Goal: Task Accomplishment & Management: Use online tool/utility

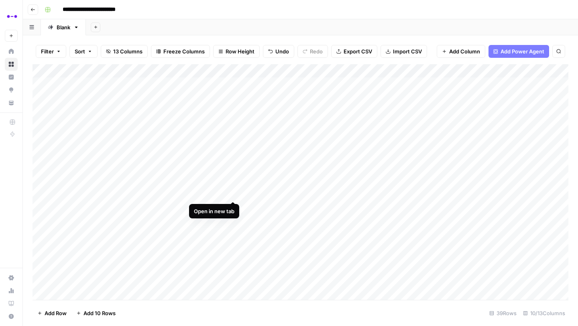
click at [235, 194] on div "Add Column" at bounding box center [301, 182] width 536 height 236
click at [235, 202] on div "Add Column" at bounding box center [301, 182] width 536 height 236
click at [234, 206] on div "Add Column" at bounding box center [301, 182] width 536 height 236
click at [207, 111] on div "Add Column" at bounding box center [301, 182] width 536 height 236
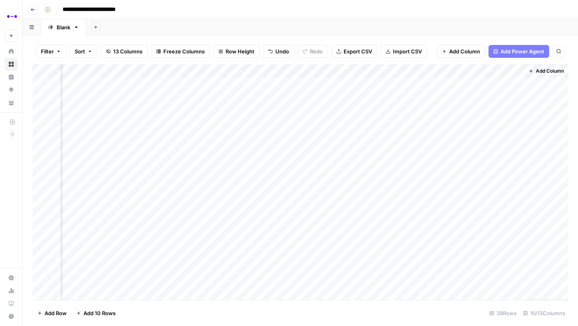
click at [536, 68] on span "Add Column" at bounding box center [550, 70] width 28 height 7
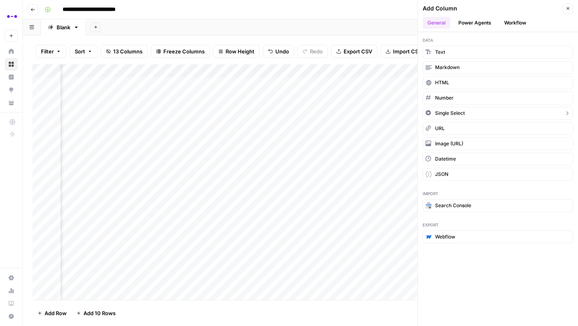
click at [456, 113] on span "Single Select" at bounding box center [450, 113] width 30 height 7
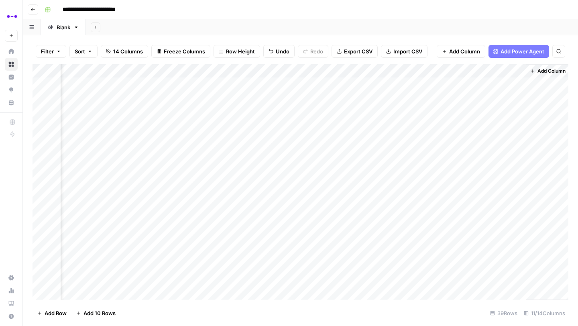
scroll to position [0, 506]
click at [476, 71] on div "Add Column" at bounding box center [301, 182] width 536 height 236
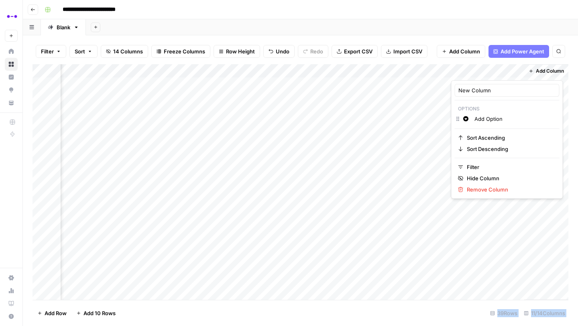
drag, startPoint x: 487, startPoint y: 71, endPoint x: 273, endPoint y: 74, distance: 214.4
click at [273, 74] on body "**********" at bounding box center [289, 163] width 578 height 326
click at [471, 71] on div at bounding box center [487, 72] width 73 height 16
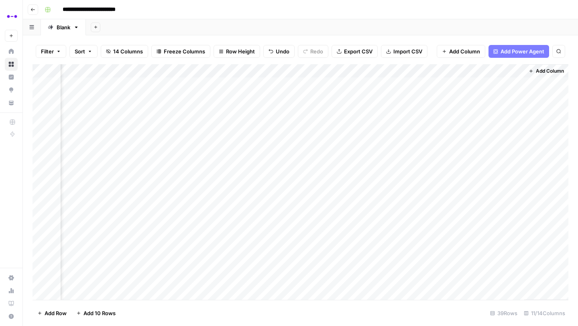
click at [408, 110] on div "Add Column" at bounding box center [301, 182] width 536 height 236
click at [479, 73] on div "Add Column" at bounding box center [301, 182] width 536 height 236
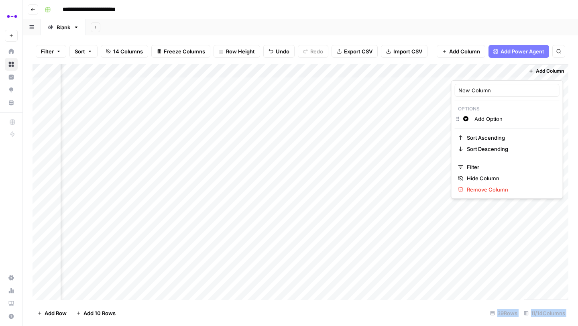
drag, startPoint x: 504, startPoint y: 71, endPoint x: 365, endPoint y: 71, distance: 139.7
click at [365, 71] on body "**********" at bounding box center [289, 163] width 578 height 326
click at [447, 90] on div "Add Column" at bounding box center [301, 182] width 536 height 236
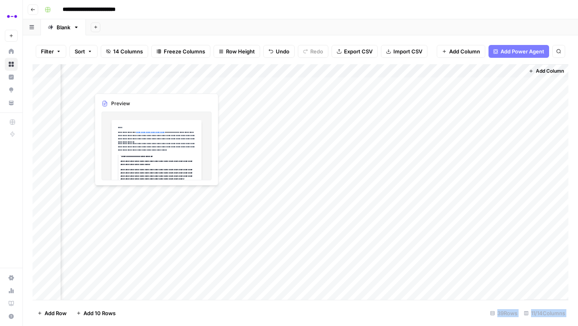
drag, startPoint x: 462, startPoint y: 73, endPoint x: 111, endPoint y: 78, distance: 351.7
click at [111, 78] on div "Add Column" at bounding box center [301, 182] width 536 height 236
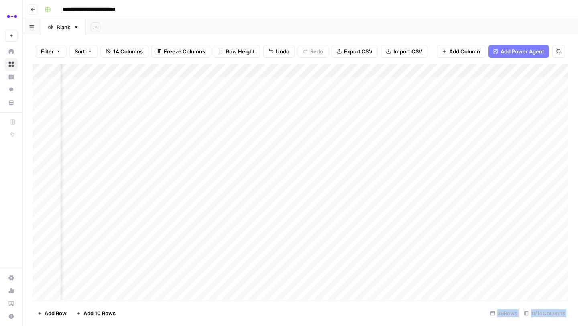
scroll to position [0, 84]
drag, startPoint x: 538, startPoint y: 68, endPoint x: 211, endPoint y: 74, distance: 327.2
click at [211, 74] on div "Add Column" at bounding box center [301, 182] width 536 height 236
drag, startPoint x: 291, startPoint y: 71, endPoint x: 166, endPoint y: 71, distance: 125.3
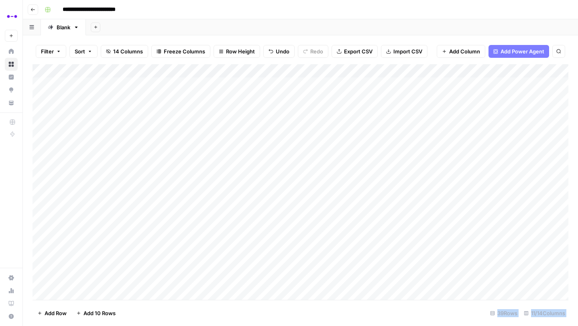
click at [166, 71] on div "Add Column" at bounding box center [301, 182] width 536 height 236
click at [88, 75] on div "Add Column" at bounding box center [301, 182] width 536 height 236
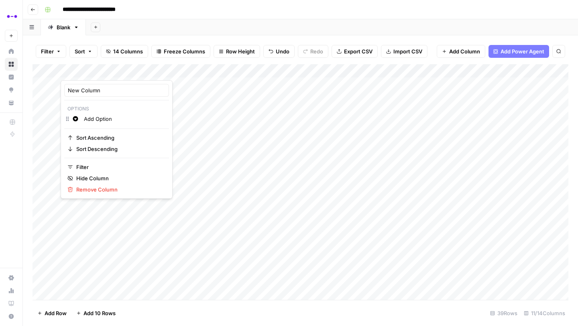
click at [81, 119] on div "Change color Add Option" at bounding box center [116, 119] width 105 height 11
click at [96, 118] on input "Add Option" at bounding box center [124, 119] width 81 height 8
click at [74, 118] on div "Change color Add Option" at bounding box center [116, 119] width 105 height 11
click at [108, 117] on input "Add Option" at bounding box center [124, 119] width 81 height 8
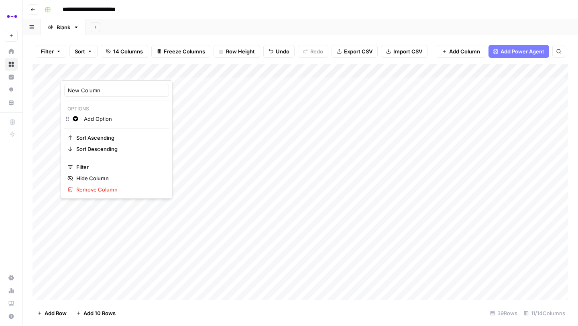
click at [108, 117] on input "Add Option" at bounding box center [124, 119] width 81 height 8
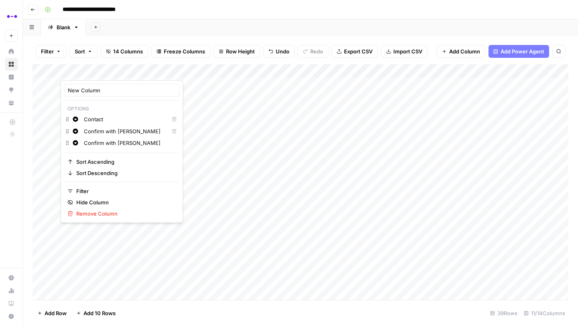
drag, startPoint x: 135, startPoint y: 145, endPoint x: 85, endPoint y: 143, distance: 50.2
click at [85, 143] on input "Confirm with [PERSON_NAME]" at bounding box center [130, 143] width 92 height 8
type input "Ç"
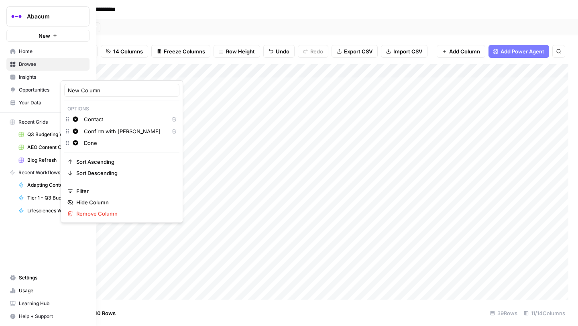
click at [93, 143] on input "Done" at bounding box center [130, 143] width 92 height 8
click at [101, 143] on input "Done" at bounding box center [130, 143] width 92 height 8
type input "D"
type input "Email sent"
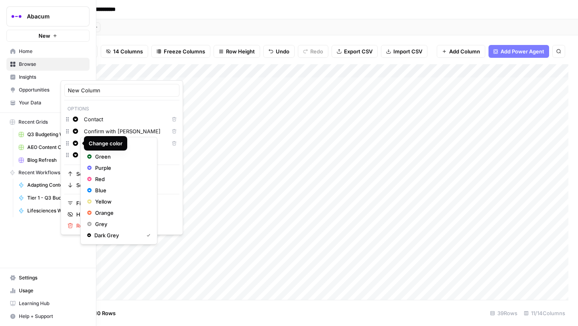
click at [74, 143] on icon "button" at bounding box center [76, 144] width 6 height 6
click at [106, 161] on button "Green" at bounding box center [119, 156] width 70 height 11
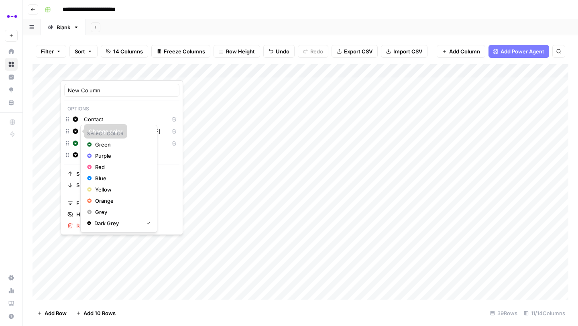
click at [74, 131] on icon "button" at bounding box center [75, 130] width 5 height 5
click at [100, 189] on span "Yellow" at bounding box center [121, 189] width 52 height 8
click at [76, 120] on icon "button" at bounding box center [75, 118] width 5 height 5
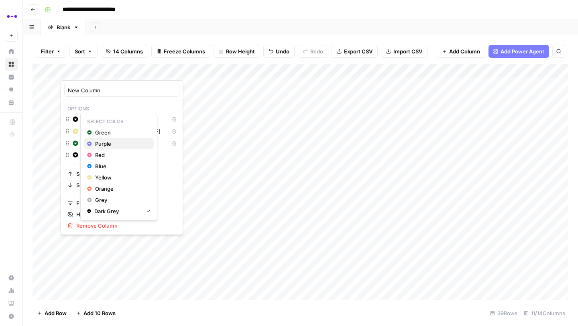
click at [105, 144] on span "Purple" at bounding box center [121, 144] width 52 height 8
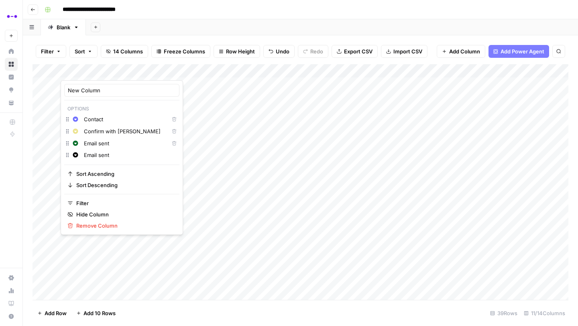
drag, startPoint x: 136, startPoint y: 155, endPoint x: 68, endPoint y: 154, distance: 67.8
click at [68, 154] on div "Change color Email sent" at bounding box center [121, 155] width 115 height 11
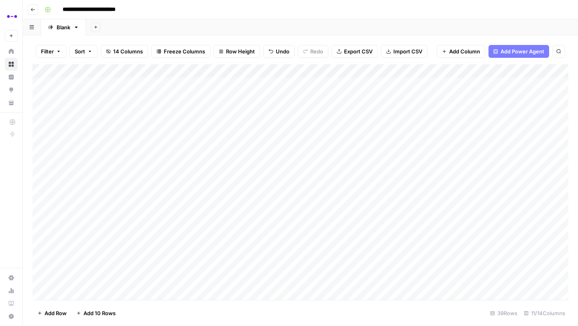
click at [134, 23] on div "Add Sheet" at bounding box center [332, 27] width 492 height 16
click at [106, 88] on div "Add Column" at bounding box center [301, 182] width 536 height 236
click at [205, 16] on header "**********" at bounding box center [300, 9] width 555 height 19
click at [110, 81] on div "Add Column" at bounding box center [301, 182] width 536 height 236
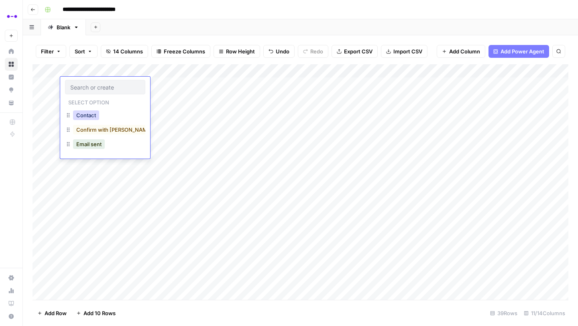
click at [98, 114] on button "Contact" at bounding box center [86, 115] width 26 height 10
click at [111, 97] on div "Add Column" at bounding box center [301, 182] width 536 height 236
click at [96, 99] on div "Add Column" at bounding box center [301, 182] width 536 height 236
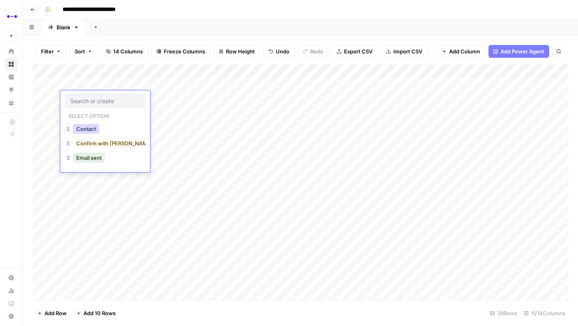
click at [90, 129] on button "Contact" at bounding box center [86, 129] width 26 height 10
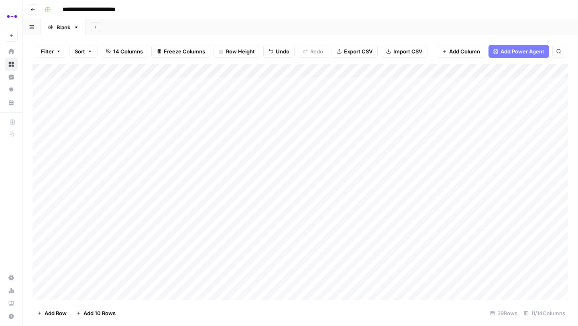
click at [100, 113] on div "Add Column" at bounding box center [301, 182] width 536 height 236
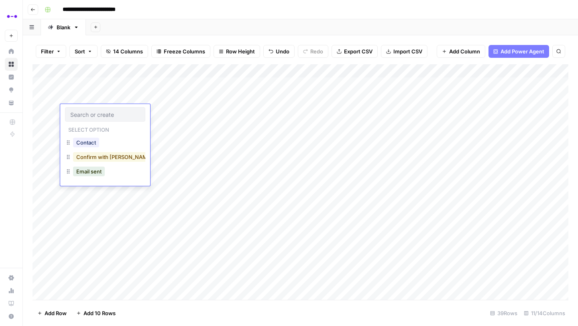
click at [98, 156] on button "Confirm with [PERSON_NAME]" at bounding box center [114, 157] width 83 height 10
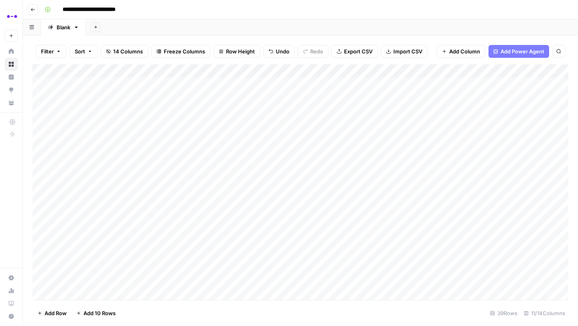
click at [89, 128] on div "Add Column" at bounding box center [301, 182] width 536 height 236
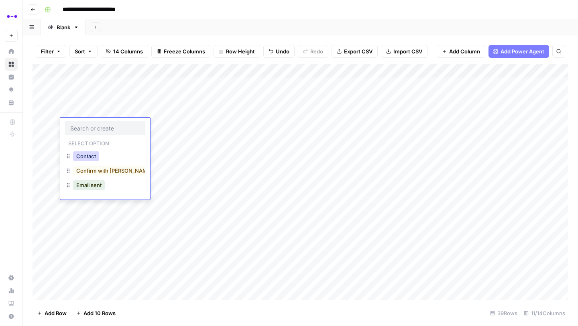
click at [92, 156] on button "Contact" at bounding box center [86, 156] width 26 height 10
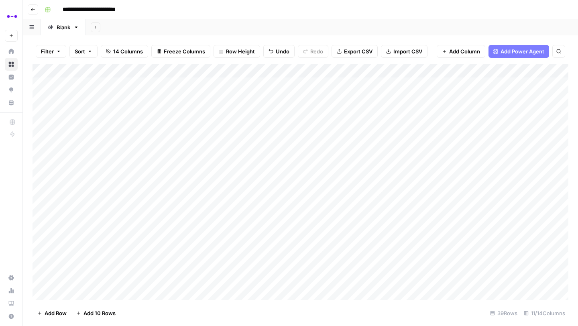
click at [101, 140] on div "Add Column" at bounding box center [301, 182] width 536 height 236
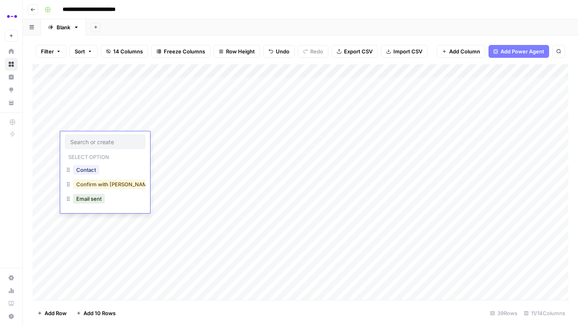
click at [102, 186] on button "Confirm with [PERSON_NAME]" at bounding box center [114, 184] width 83 height 10
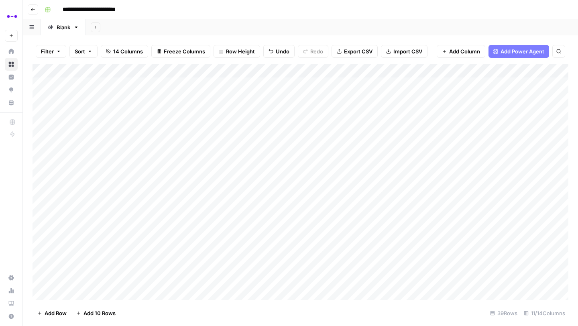
click at [102, 151] on div "Add Column" at bounding box center [301, 182] width 536 height 236
click at [99, 178] on div "Contact" at bounding box center [85, 183] width 29 height 11
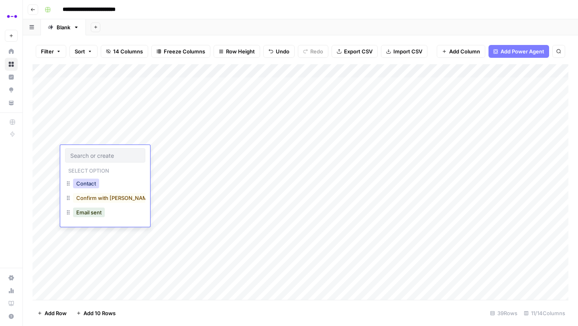
click at [98, 184] on button "Contact" at bounding box center [86, 184] width 26 height 10
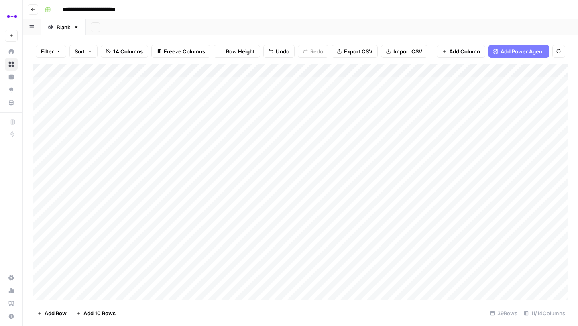
click at [100, 167] on div "Add Column" at bounding box center [301, 182] width 536 height 236
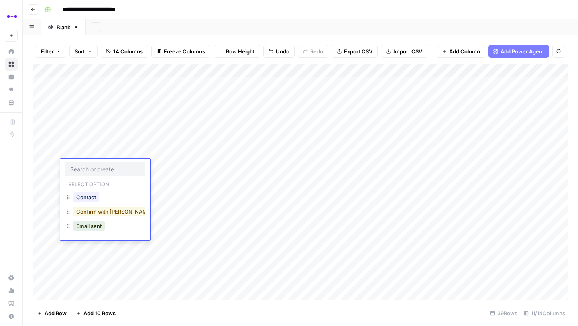
click at [91, 211] on button "Confirm with [PERSON_NAME]" at bounding box center [114, 212] width 83 height 10
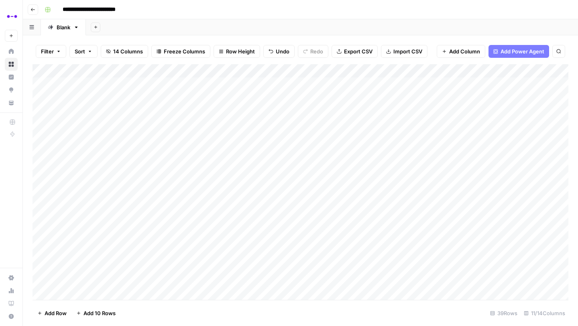
click at [101, 181] on div "Add Column" at bounding box center [301, 182] width 536 height 236
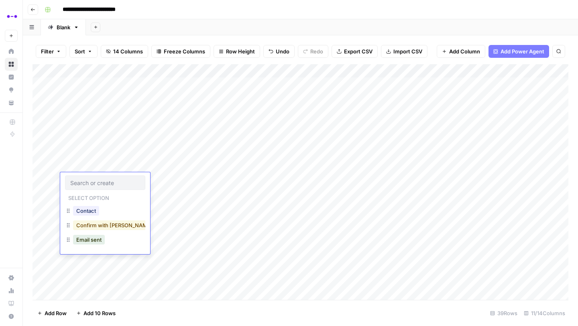
click at [94, 224] on button "Confirm with [PERSON_NAME]" at bounding box center [114, 225] width 83 height 10
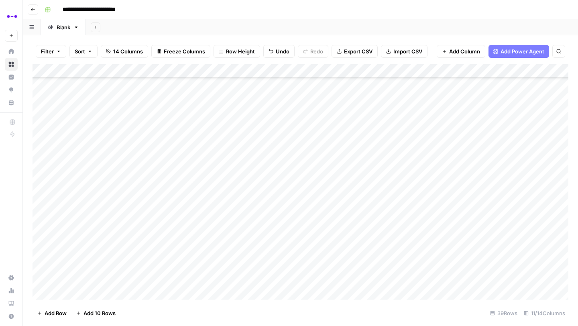
scroll to position [61, 0]
click at [94, 134] on div "Add Column" at bounding box center [301, 182] width 536 height 236
click at [41, 131] on div "Add Column" at bounding box center [301, 182] width 536 height 236
click at [57, 313] on span "Delete 1 Row" at bounding box center [53, 313] width 32 height 8
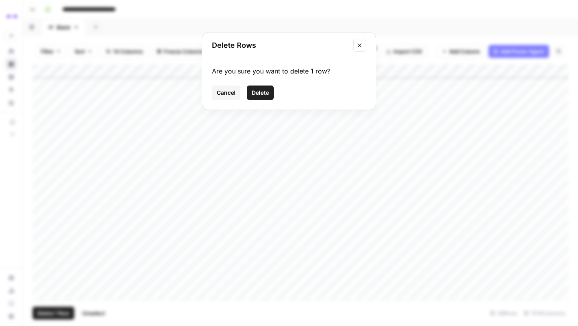
click at [265, 90] on span "Delete" at bounding box center [260, 93] width 17 height 8
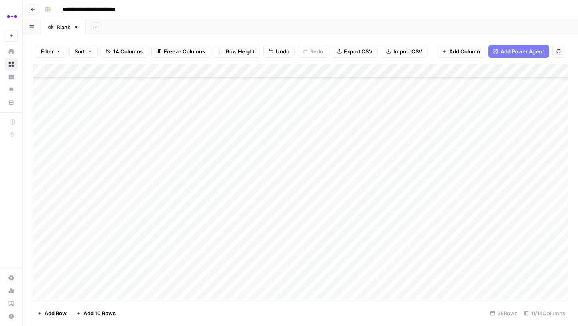
click at [105, 132] on div "Add Column" at bounding box center [301, 182] width 536 height 236
click at [159, 134] on div "Add Column" at bounding box center [301, 182] width 536 height 236
click at [109, 132] on div "Add Column" at bounding box center [301, 182] width 536 height 236
click at [106, 180] on button "Confirm with [PERSON_NAME]" at bounding box center [114, 178] width 83 height 10
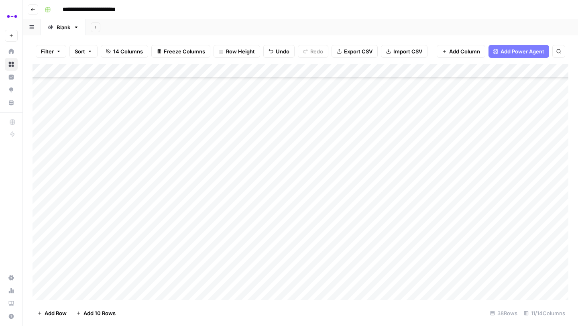
click at [167, 147] on div "Add Column" at bounding box center [301, 182] width 536 height 236
click at [102, 146] on div "Add Column" at bounding box center [301, 182] width 536 height 236
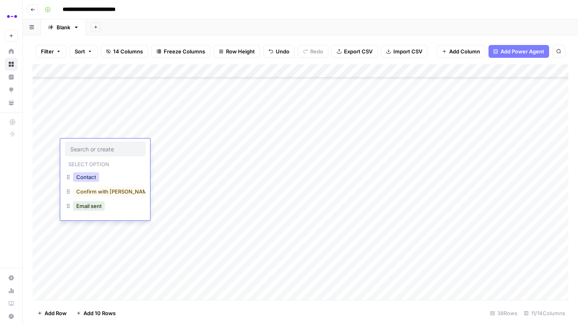
click at [92, 178] on button "Contact" at bounding box center [86, 177] width 26 height 10
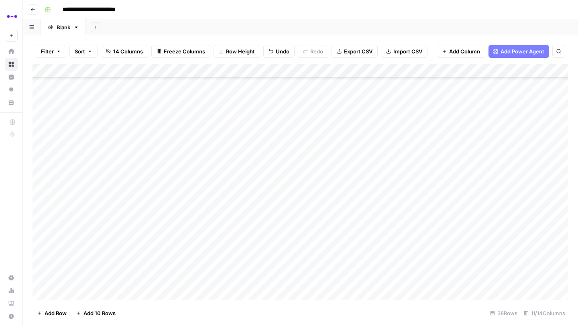
click at [169, 159] on div "Add Column" at bounding box center [301, 182] width 536 height 236
click at [307, 158] on div "Add Column" at bounding box center [301, 182] width 536 height 236
click at [194, 147] on div "Add Column" at bounding box center [301, 182] width 536 height 236
click at [304, 145] on div "Add Column" at bounding box center [301, 182] width 536 height 236
click at [117, 159] on div "Add Column" at bounding box center [301, 182] width 536 height 236
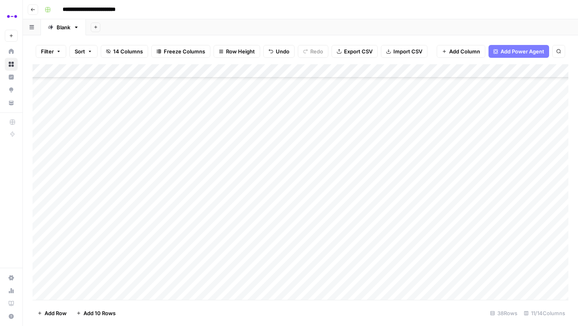
click at [118, 159] on div "Add Column" at bounding box center [301, 182] width 536 height 236
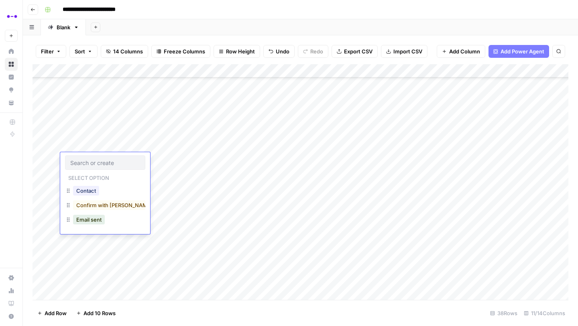
click at [118, 159] on input "text" at bounding box center [105, 162] width 70 height 7
click at [84, 192] on button "Contact" at bounding box center [86, 191] width 26 height 10
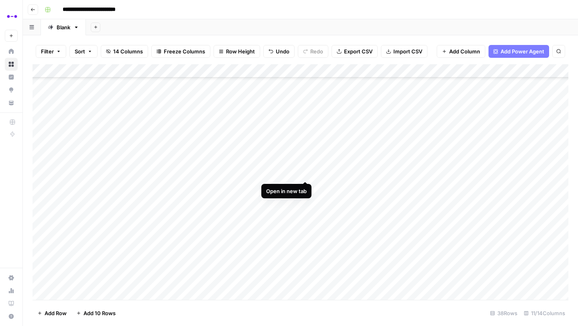
click at [305, 173] on div "Add Column" at bounding box center [301, 182] width 536 height 236
click at [306, 187] on div "Add Column" at bounding box center [301, 182] width 536 height 236
click at [308, 200] on div "Add Column" at bounding box center [301, 182] width 536 height 236
click at [110, 172] on div "Add Column" at bounding box center [301, 182] width 536 height 236
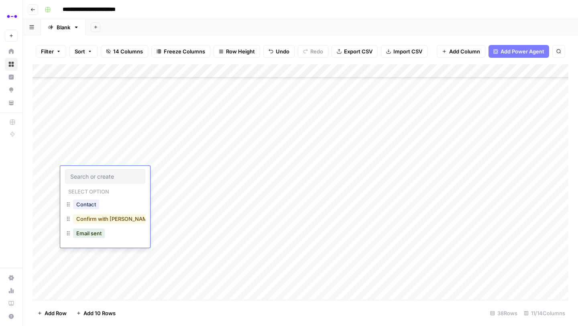
click at [96, 219] on button "Confirm with [PERSON_NAME]" at bounding box center [114, 219] width 83 height 10
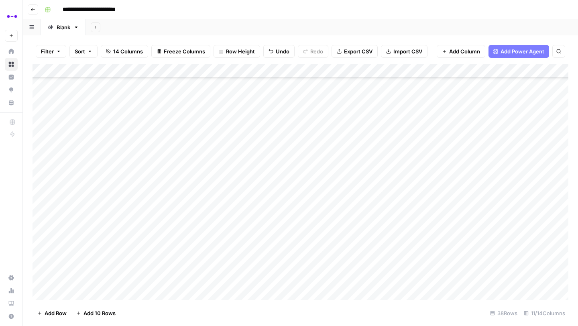
click at [88, 189] on div "Add Column" at bounding box center [301, 182] width 536 height 236
click at [92, 219] on button "Contact" at bounding box center [86, 218] width 26 height 10
click at [108, 141] on div "Add Column" at bounding box center [301, 182] width 536 height 236
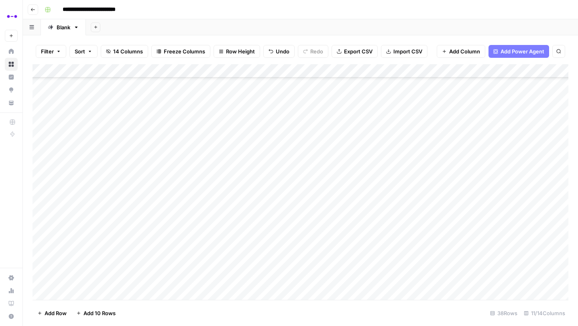
click at [108, 141] on div "Add Column" at bounding box center [301, 182] width 536 height 236
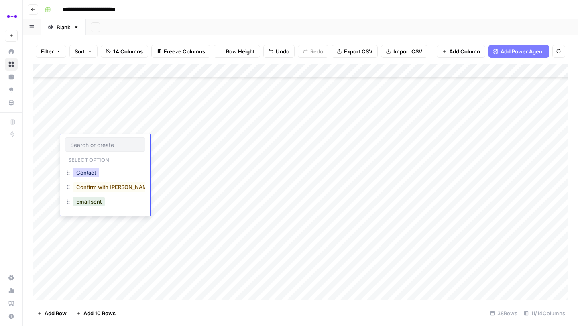
click at [91, 171] on button "Contact" at bounding box center [86, 173] width 26 height 10
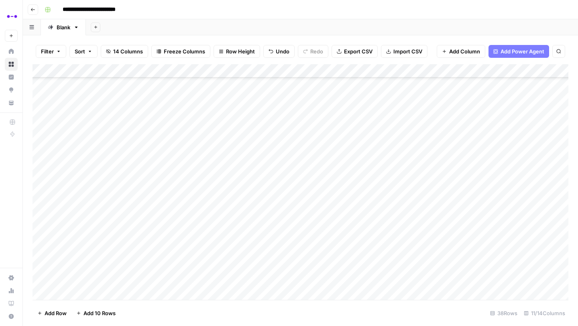
click at [305, 154] on div "Add Column" at bounding box center [301, 182] width 536 height 236
click at [305, 169] on div "Add Column" at bounding box center [301, 182] width 536 height 236
click at [306, 181] on div "Add Column" at bounding box center [301, 182] width 536 height 236
click at [108, 156] on div "Add Column" at bounding box center [301, 182] width 536 height 236
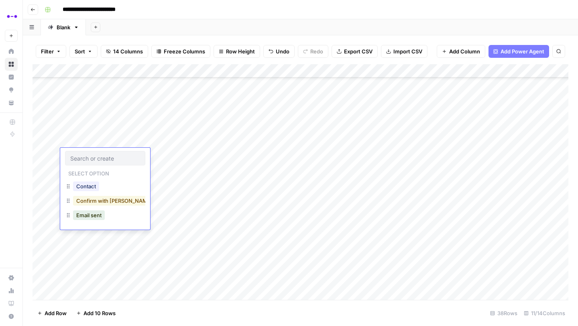
click at [98, 205] on button "Confirm with [PERSON_NAME]" at bounding box center [114, 201] width 83 height 10
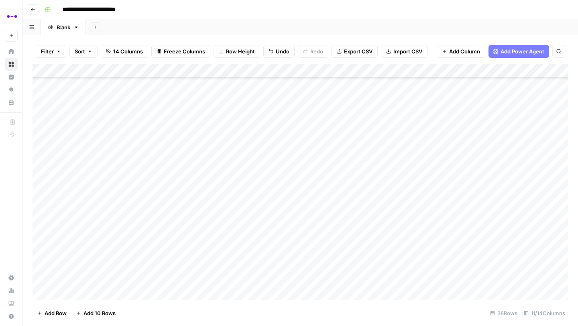
click at [92, 155] on div "Add Column" at bounding box center [301, 182] width 536 height 236
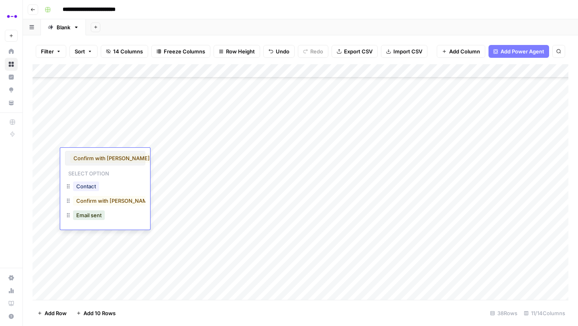
click at [39, 153] on div "Add Column" at bounding box center [301, 182] width 536 height 236
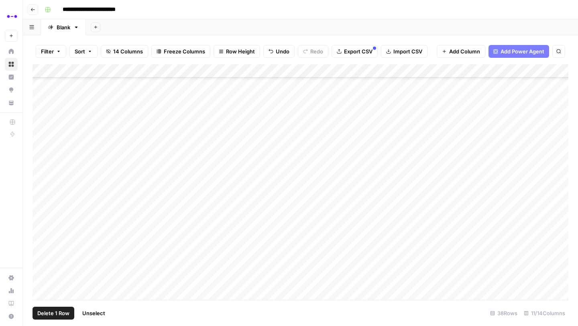
click at [42, 183] on div "Add Column" at bounding box center [301, 182] width 536 height 236
click at [53, 312] on span "Delete 2 Rows" at bounding box center [55, 313] width 36 height 8
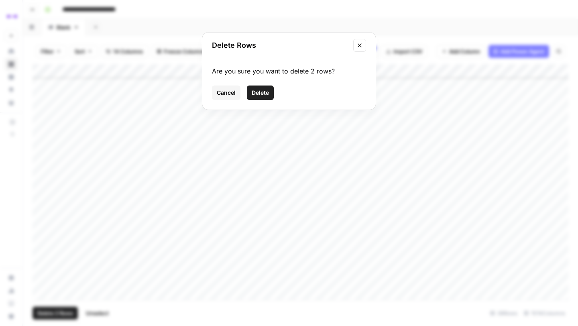
click at [259, 90] on span "Delete" at bounding box center [260, 93] width 17 height 8
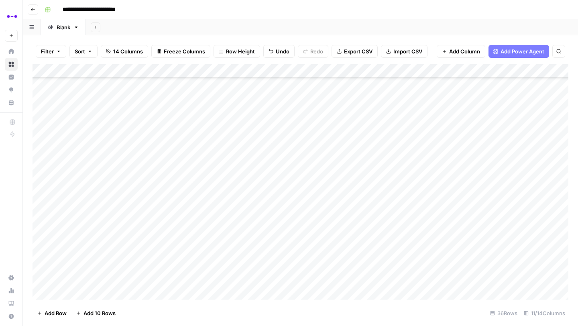
scroll to position [157, 0]
click at [40, 118] on div "Add Column" at bounding box center [301, 182] width 536 height 236
click at [47, 314] on span "Delete 1 Row" at bounding box center [53, 313] width 32 height 8
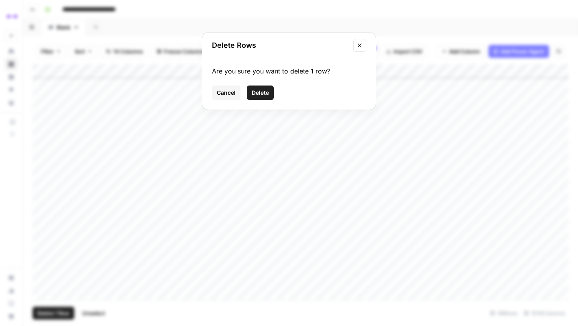
click at [257, 96] on span "Delete" at bounding box center [260, 93] width 17 height 8
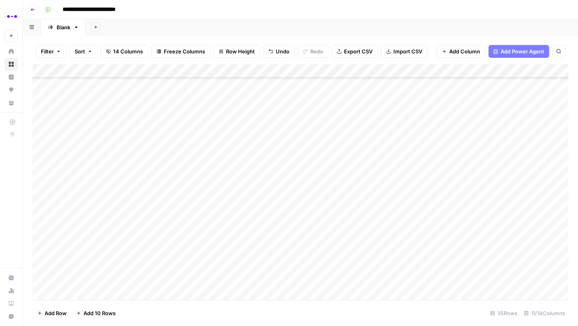
click at [111, 159] on div "Add Column" at bounding box center [301, 182] width 536 height 236
click at [109, 159] on div "Add Column" at bounding box center [301, 182] width 536 height 236
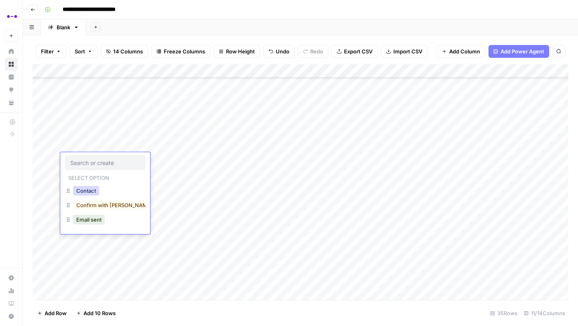
click at [92, 191] on button "Contact" at bounding box center [86, 191] width 26 height 10
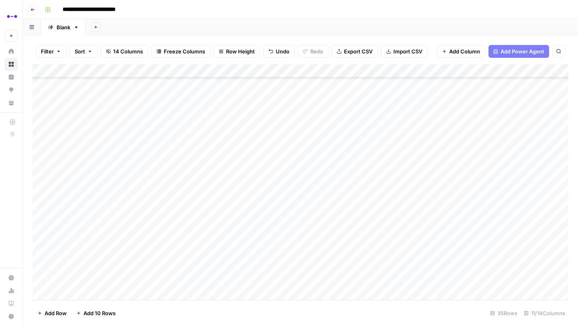
click at [173, 157] on div "Add Column" at bounding box center [301, 182] width 536 height 236
click at [304, 158] on div "Add Column" at bounding box center [301, 182] width 536 height 236
click at [83, 145] on div "Add Column" at bounding box center [301, 182] width 536 height 236
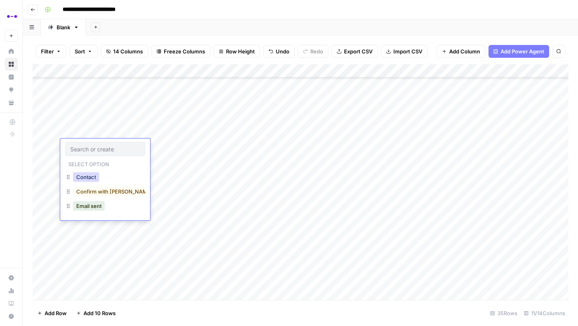
click at [93, 176] on button "Contact" at bounding box center [86, 177] width 26 height 10
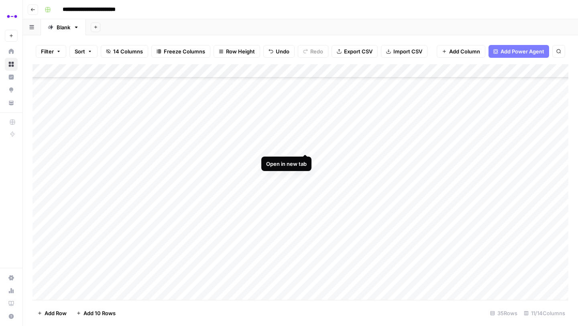
click at [303, 147] on div "Add Column" at bounding box center [301, 182] width 536 height 236
click at [305, 146] on div "Add Column" at bounding box center [301, 182] width 536 height 236
click at [305, 160] on div "Add Column" at bounding box center [301, 182] width 536 height 236
click at [41, 145] on div "Add Column" at bounding box center [301, 182] width 536 height 236
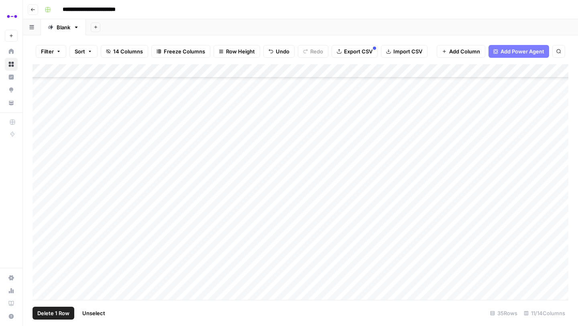
click at [52, 314] on span "Delete 1 Row" at bounding box center [53, 313] width 32 height 8
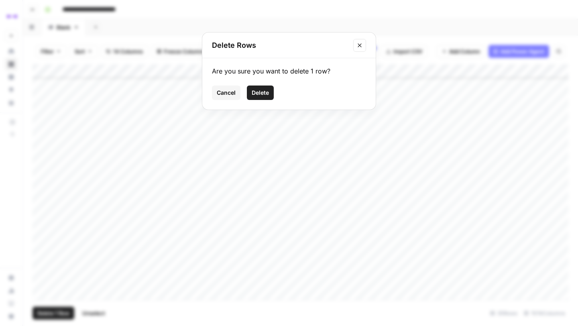
click at [253, 97] on button "Delete" at bounding box center [260, 93] width 27 height 14
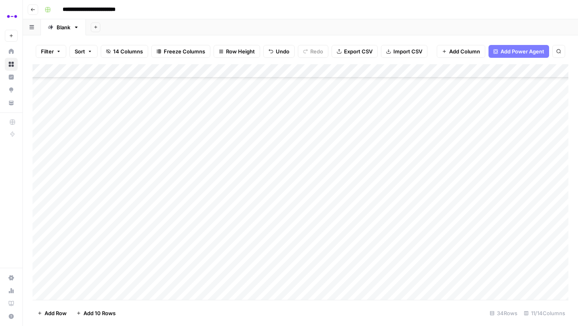
click at [43, 146] on div "Add Column" at bounding box center [301, 182] width 536 height 236
click at [49, 313] on span "Delete 1 Row" at bounding box center [53, 313] width 32 height 8
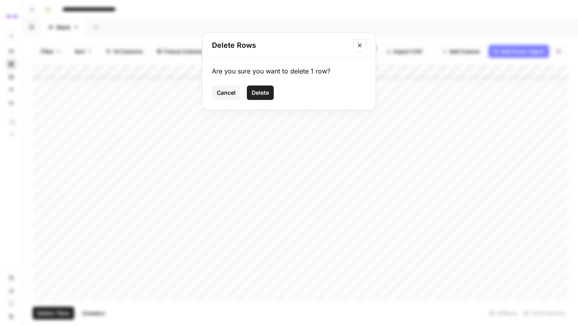
click at [261, 89] on span "Delete" at bounding box center [260, 93] width 17 height 8
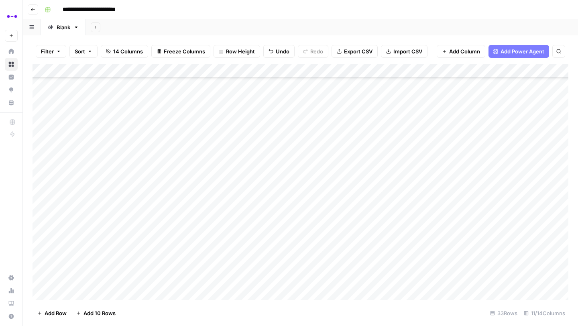
scroll to position [180, 0]
click at [305, 120] on div "Add Column" at bounding box center [301, 182] width 536 height 236
click at [306, 136] on div "Add Column" at bounding box center [301, 182] width 536 height 236
click at [307, 149] on div "Add Column" at bounding box center [301, 182] width 536 height 236
click at [96, 121] on div "Add Column" at bounding box center [301, 182] width 536 height 236
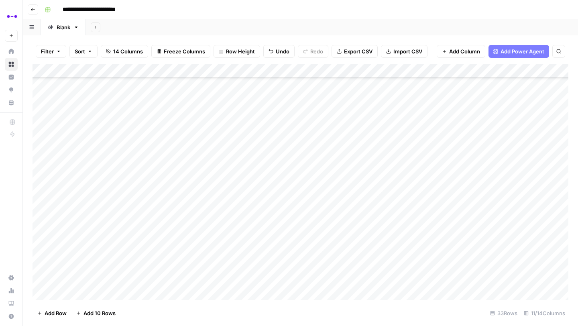
click at [96, 121] on div "Add Column" at bounding box center [301, 182] width 536 height 236
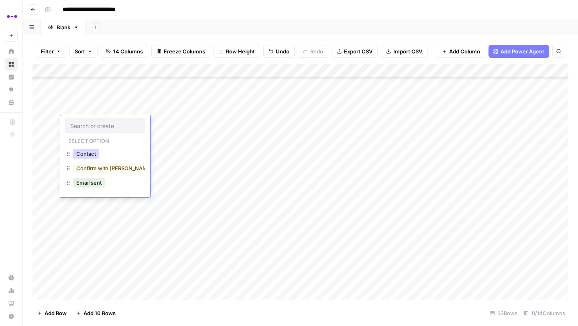
click at [94, 153] on button "Contact" at bounding box center [86, 154] width 26 height 10
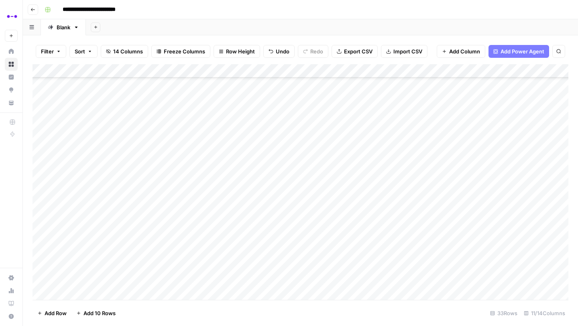
click at [41, 135] on div "Add Column" at bounding box center [301, 182] width 536 height 236
click at [53, 312] on span "Delete 1 Row" at bounding box center [53, 313] width 32 height 8
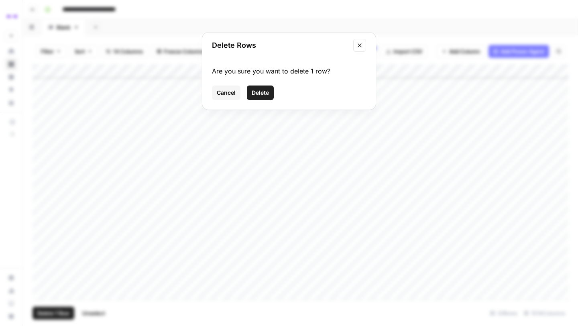
click at [257, 90] on span "Delete" at bounding box center [260, 93] width 17 height 8
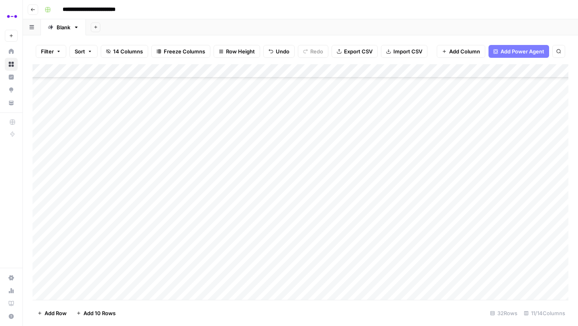
click at [41, 136] on div "Add Column" at bounding box center [301, 182] width 536 height 236
click at [50, 316] on span "Delete 1 Row" at bounding box center [53, 313] width 32 height 8
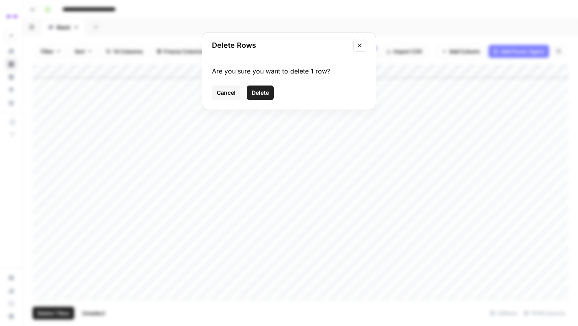
click at [252, 95] on span "Delete" at bounding box center [260, 93] width 17 height 8
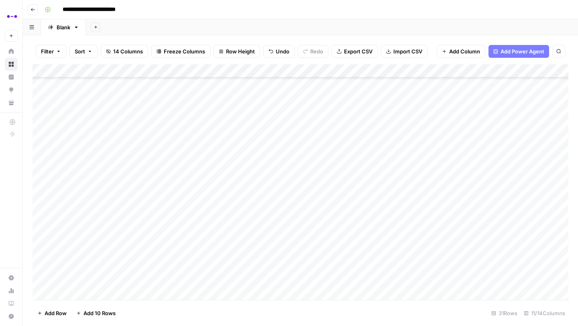
scroll to position [214, 0]
click at [306, 100] on div "Add Column" at bounding box center [301, 182] width 536 height 236
click at [306, 116] on div "Add Column" at bounding box center [301, 182] width 536 height 236
click at [306, 128] on div "Add Column" at bounding box center [301, 182] width 536 height 236
click at [94, 99] on div "Add Column" at bounding box center [301, 182] width 536 height 236
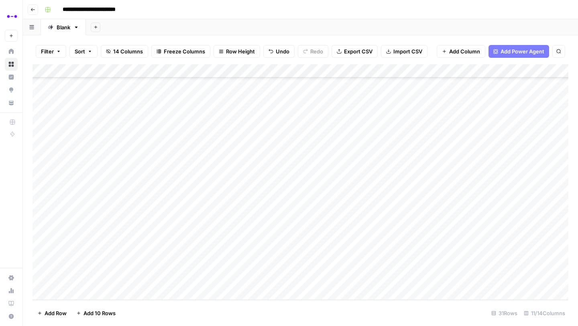
click at [94, 99] on div "Add Column" at bounding box center [301, 182] width 536 height 236
click at [88, 133] on button "Contact" at bounding box center [86, 133] width 26 height 10
click at [103, 115] on div "Add Column" at bounding box center [301, 182] width 536 height 236
click at [96, 150] on button "Contact" at bounding box center [86, 147] width 26 height 10
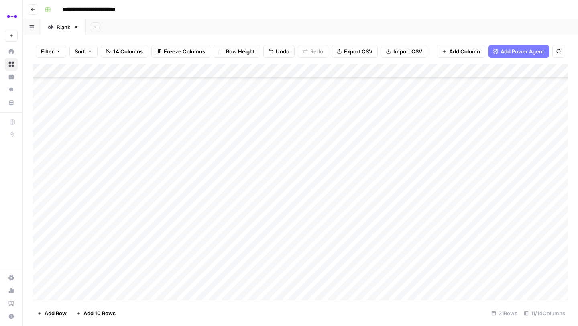
click at [92, 126] on div "Add Column" at bounding box center [301, 182] width 536 height 236
click at [92, 130] on div "Add Column" at bounding box center [301, 182] width 536 height 236
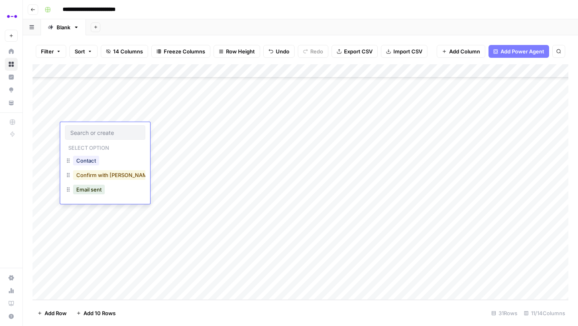
click at [100, 179] on button "Confirm with [PERSON_NAME]" at bounding box center [114, 175] width 83 height 10
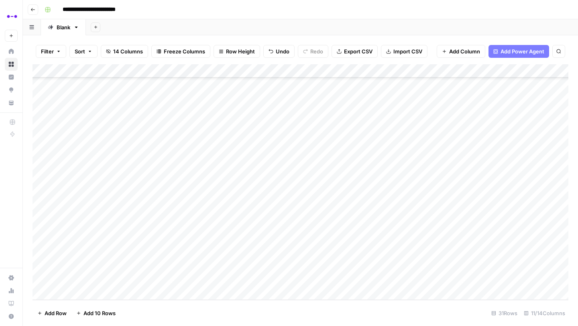
click at [306, 128] on div "Add Column" at bounding box center [301, 182] width 536 height 236
click at [306, 143] on div "Add Column" at bounding box center [301, 182] width 536 height 236
click at [303, 154] on div "Add Column" at bounding box center [301, 182] width 536 height 236
click at [305, 171] on div "Add Column" at bounding box center [301, 182] width 536 height 236
click at [112, 145] on div "Add Column" at bounding box center [301, 182] width 536 height 236
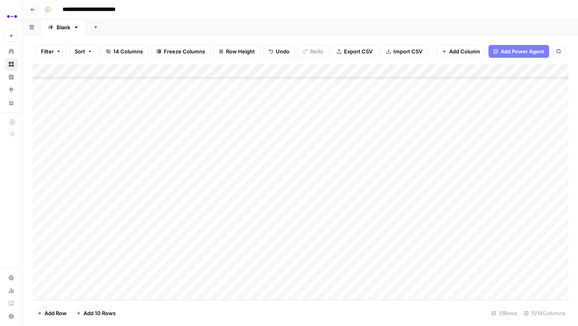
click at [112, 145] on div "Add Column" at bounding box center [301, 182] width 536 height 236
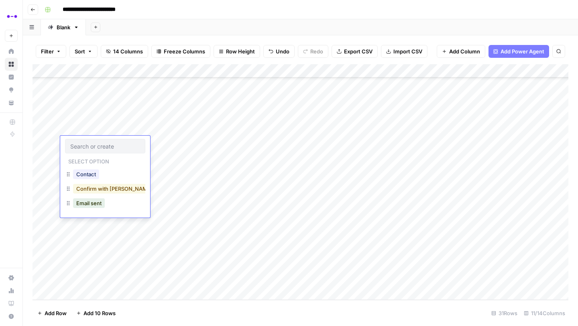
click at [94, 189] on button "Confirm with [PERSON_NAME]" at bounding box center [114, 189] width 83 height 10
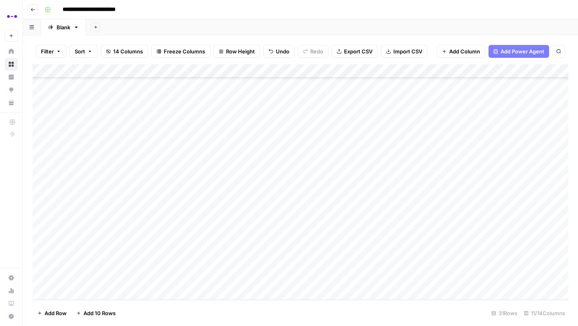
click at [107, 159] on div "Add Column" at bounding box center [301, 182] width 536 height 236
click at [95, 189] on button "Contact" at bounding box center [86, 188] width 26 height 10
click at [95, 176] on div "Add Column" at bounding box center [301, 182] width 536 height 236
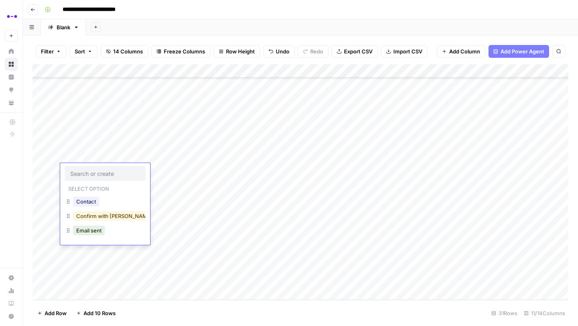
click at [98, 217] on button "Confirm with [PERSON_NAME]" at bounding box center [114, 216] width 83 height 10
click at [303, 184] on div "Add Column" at bounding box center [301, 182] width 536 height 236
click at [306, 198] on div "Add Column" at bounding box center [301, 182] width 536 height 236
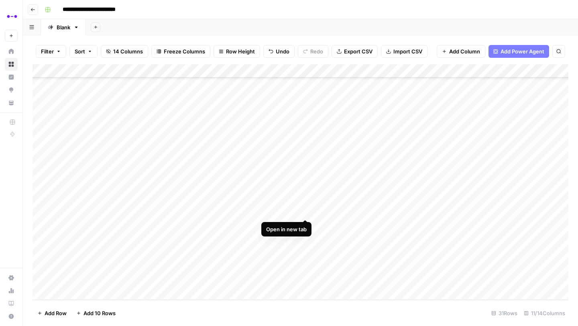
click at [306, 212] on div "Add Column" at bounding box center [301, 182] width 536 height 236
click at [42, 212] on div "Add Column" at bounding box center [301, 182] width 536 height 236
click at [43, 240] on div "Add Column" at bounding box center [301, 182] width 536 height 236
click at [49, 312] on span "Delete 2 Rows" at bounding box center [55, 313] width 36 height 8
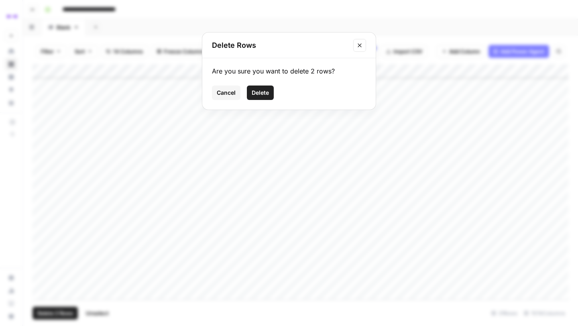
click at [262, 91] on span "Delete" at bounding box center [260, 93] width 17 height 8
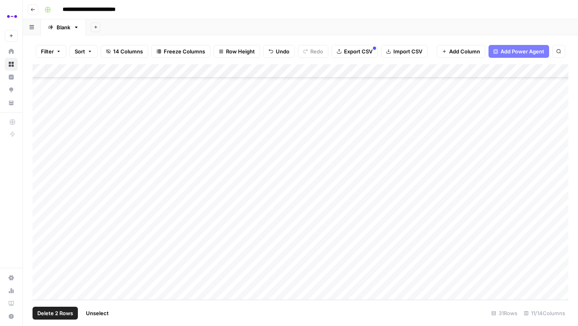
scroll to position [187, 0]
click at [86, 238] on div "Add Column" at bounding box center [301, 182] width 536 height 236
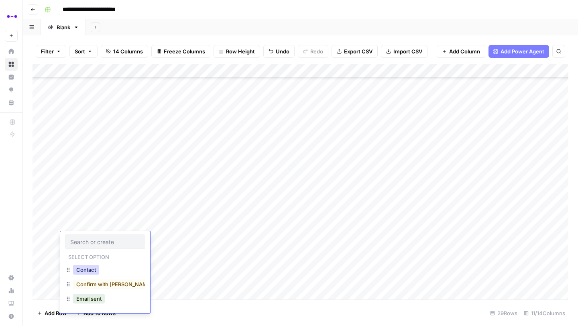
click at [94, 267] on button "Contact" at bounding box center [86, 270] width 26 height 10
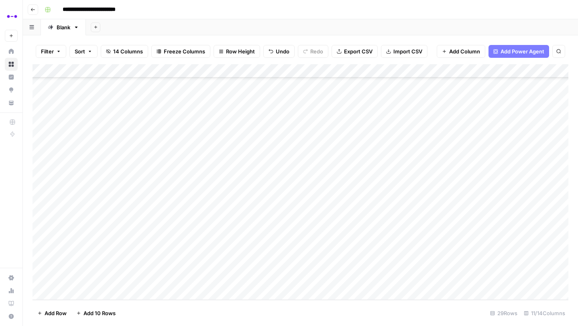
click at [98, 224] on div "Add Column" at bounding box center [301, 182] width 536 height 236
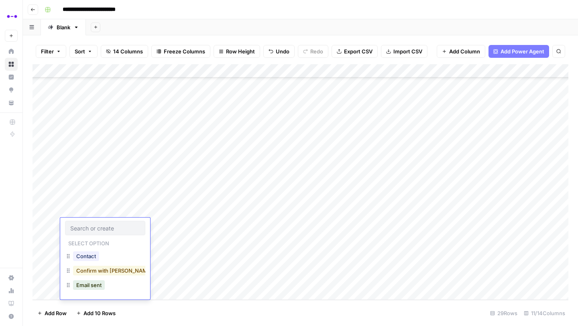
click at [103, 271] on button "Confirm with [PERSON_NAME]" at bounding box center [114, 271] width 83 height 10
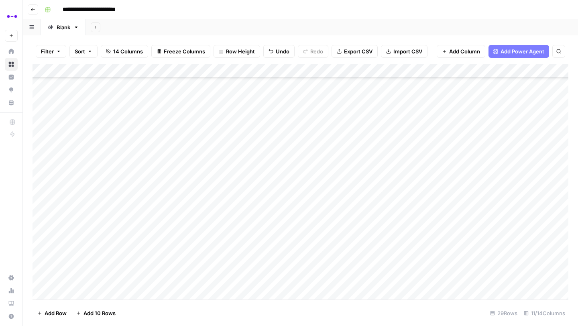
click at [98, 210] on div "Add Column" at bounding box center [301, 182] width 536 height 236
click at [100, 243] on div "Contact" at bounding box center [85, 242] width 29 height 11
click at [79, 240] on button "Contact" at bounding box center [86, 243] width 26 height 10
click at [303, 252] on div "Add Column" at bounding box center [301, 182] width 536 height 236
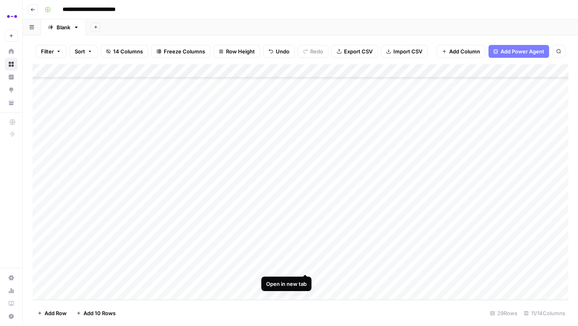
click at [307, 266] on div "Add Column" at bounding box center [301, 182] width 536 height 236
click at [306, 278] on div "Add Column" at bounding box center [301, 182] width 536 height 236
click at [112, 252] on div "Add Column" at bounding box center [301, 182] width 536 height 236
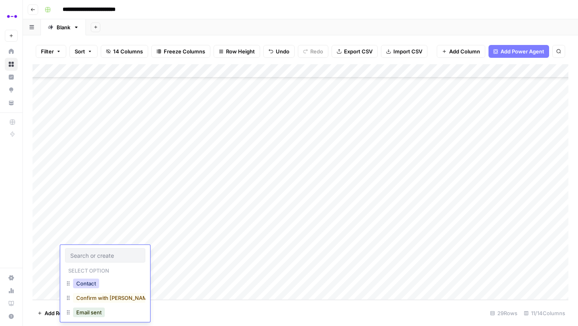
click at [94, 279] on button "Contact" at bounding box center [86, 284] width 26 height 10
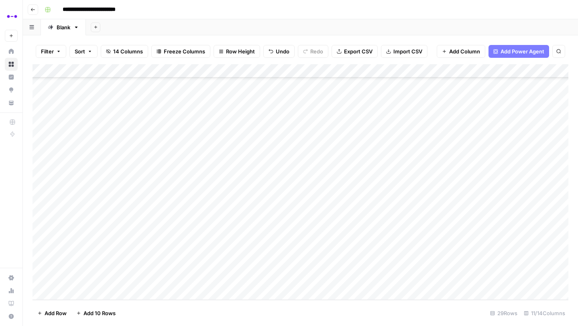
click at [93, 266] on div "Add Column" at bounding box center [301, 182] width 536 height 236
click at [92, 295] on button "Contact" at bounding box center [86, 297] width 26 height 10
click at [104, 283] on div "Add Column" at bounding box center [301, 182] width 536 height 236
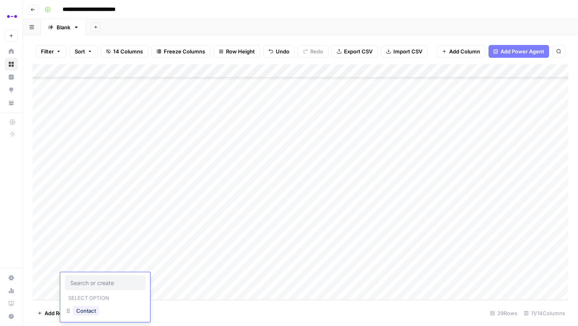
click at [95, 304] on div "Select option Contact Confirm with [PERSON_NAME] sent" at bounding box center [105, 313] width 90 height 82
click at [94, 310] on button "Contact" at bounding box center [86, 311] width 26 height 10
click at [373, 97] on div "Add Column" at bounding box center [301, 182] width 536 height 236
click at [366, 125] on div "Add Column" at bounding box center [301, 182] width 536 height 236
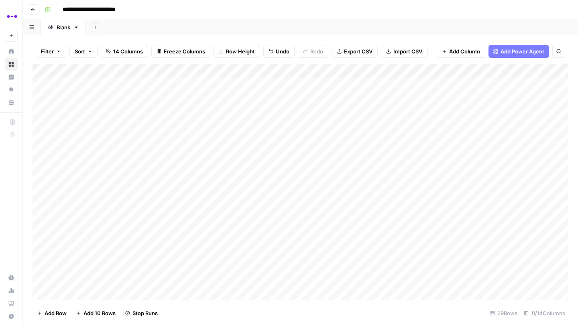
click at [364, 152] on div "Add Column" at bounding box center [301, 182] width 536 height 236
click at [361, 206] on div "Add Column" at bounding box center [301, 182] width 536 height 236
click at [360, 222] on div "Add Column" at bounding box center [301, 182] width 536 height 236
click at [361, 151] on div "Add Column" at bounding box center [301, 182] width 536 height 236
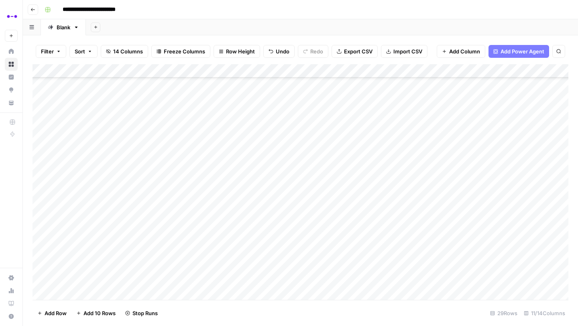
click at [360, 163] on div "Add Column" at bounding box center [301, 182] width 536 height 236
click at [360, 177] on div "Add Column" at bounding box center [301, 182] width 536 height 236
click at [360, 190] on div "Add Column" at bounding box center [301, 182] width 536 height 236
click at [360, 208] on div "Add Column" at bounding box center [301, 182] width 536 height 236
click at [359, 220] on div "Add Column" at bounding box center [301, 182] width 536 height 236
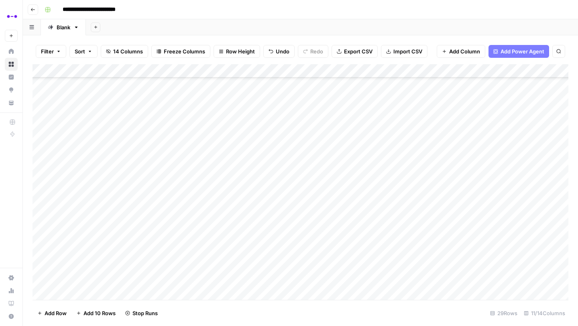
click at [358, 234] on div "Add Column" at bounding box center [301, 182] width 536 height 236
click at [348, 187] on div "Add Column" at bounding box center [301, 182] width 536 height 236
click at [348, 212] on div "Add Column" at bounding box center [301, 182] width 536 height 236
click at [344, 241] on div "Add Column" at bounding box center [301, 182] width 536 height 236
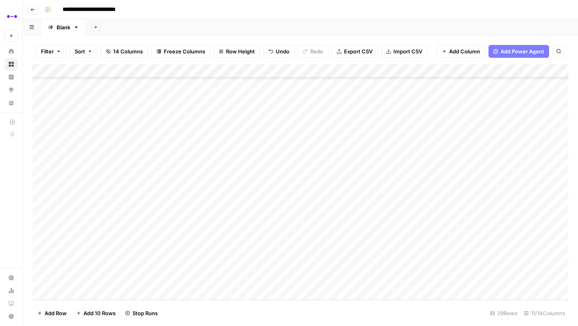
click at [344, 253] on div "Add Column" at bounding box center [301, 182] width 536 height 236
click at [344, 265] on div "Add Column" at bounding box center [301, 182] width 536 height 236
click at [344, 277] on div "Add Column" at bounding box center [301, 182] width 536 height 236
click at [372, 238] on div "Add Column" at bounding box center [301, 182] width 536 height 236
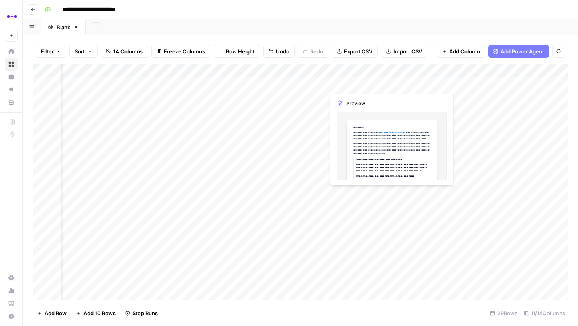
click at [415, 86] on div "Add Column" at bounding box center [301, 182] width 536 height 236
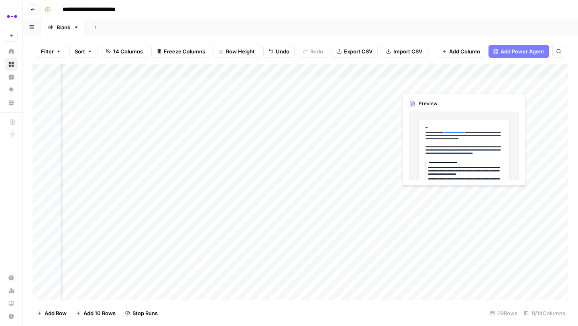
click at [415, 86] on div "Add Column" at bounding box center [301, 182] width 536 height 236
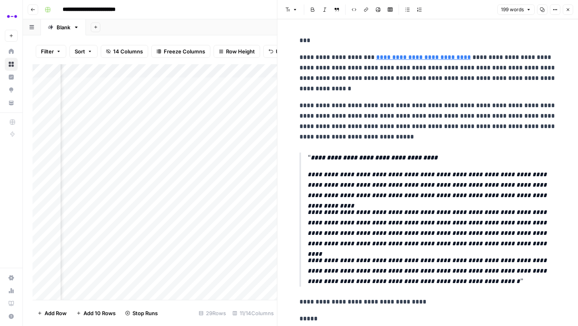
click at [573, 9] on button "Close" at bounding box center [568, 9] width 10 height 10
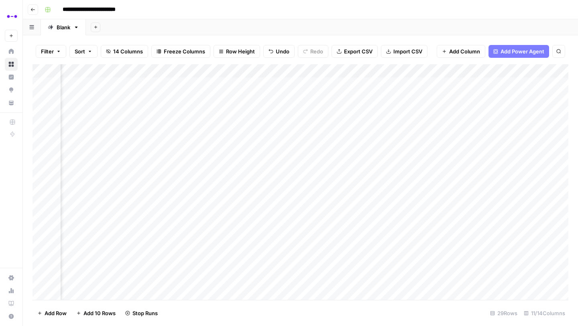
click at [496, 87] on div "Add Column" at bounding box center [301, 182] width 536 height 236
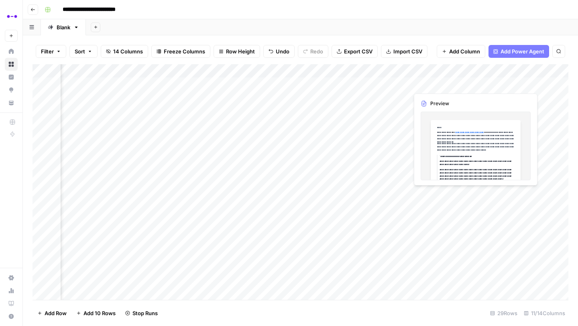
click at [496, 87] on div "Add Column" at bounding box center [301, 182] width 536 height 236
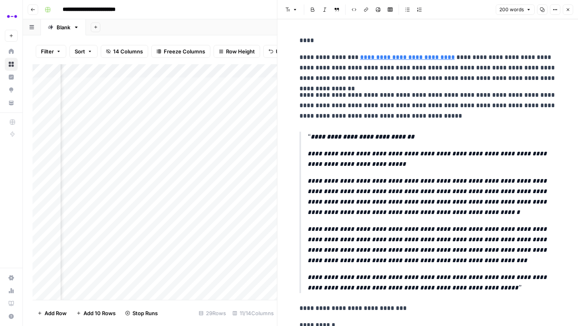
click at [570, 10] on span "Close" at bounding box center [570, 10] width 0 height 0
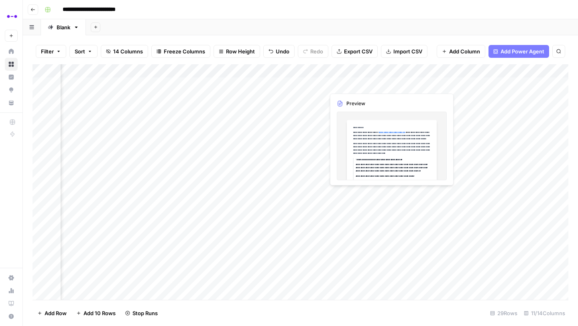
click at [368, 83] on div "Add Column" at bounding box center [301, 182] width 536 height 236
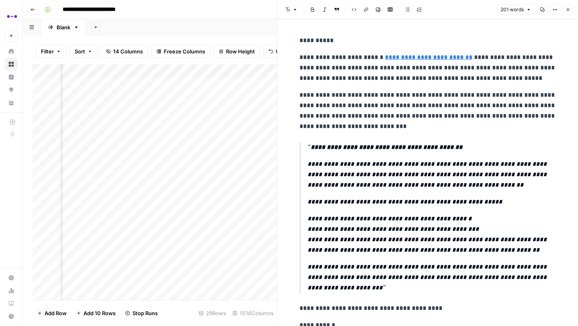
click at [566, 10] on icon "button" at bounding box center [568, 9] width 5 height 5
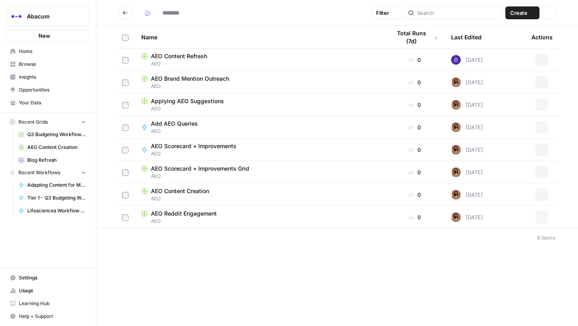
type input "***"
click at [185, 53] on span "AEO Brand Mention Outreach" at bounding box center [190, 56] width 78 height 8
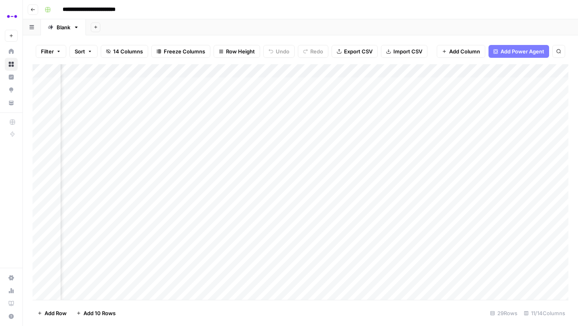
scroll to position [0, 212]
click at [273, 98] on div "Add Column" at bounding box center [301, 182] width 536 height 236
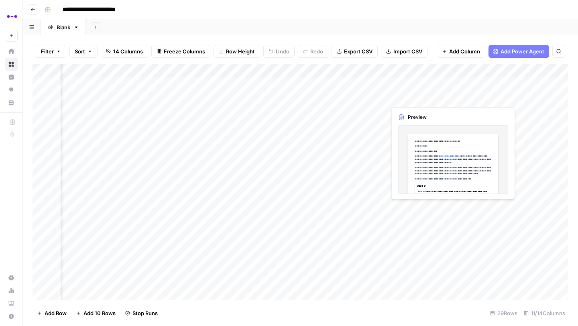
click at [414, 96] on div "Add Column" at bounding box center [301, 182] width 536 height 236
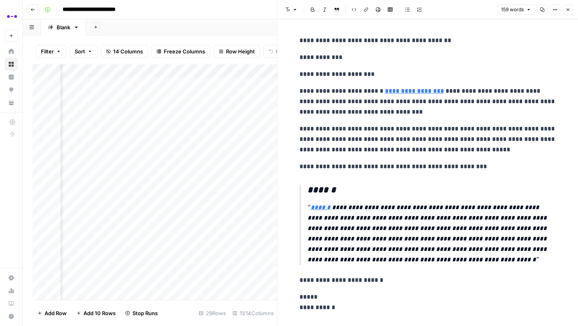
click at [570, 7] on button "Close" at bounding box center [568, 9] width 10 height 10
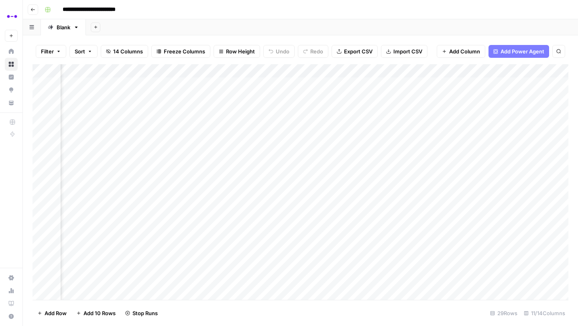
click at [430, 84] on div "Add Column" at bounding box center [301, 182] width 536 height 236
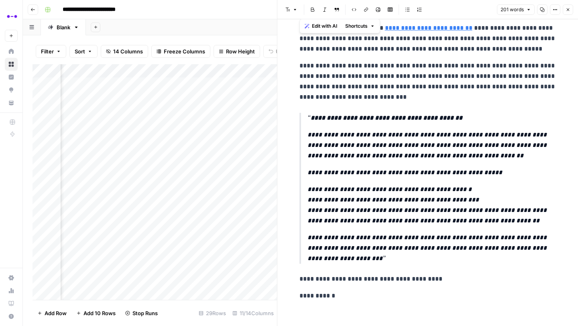
scroll to position [33, 0]
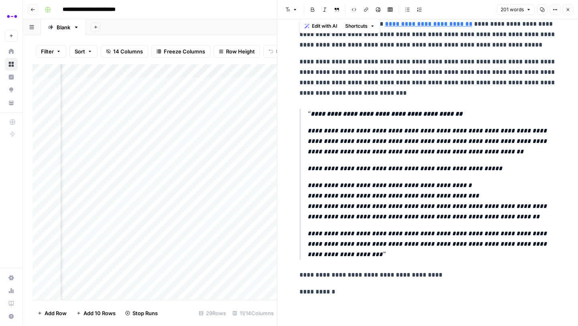
drag, startPoint x: 299, startPoint y: 41, endPoint x: 389, endPoint y: 324, distance: 296.2
click at [389, 324] on div "**********" at bounding box center [428, 156] width 267 height 340
copy div "**********"
click at [571, 13] on button "Close" at bounding box center [568, 9] width 10 height 10
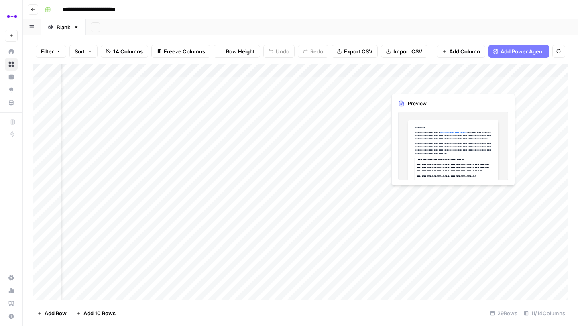
click at [438, 84] on div "Add Column" at bounding box center [301, 182] width 536 height 236
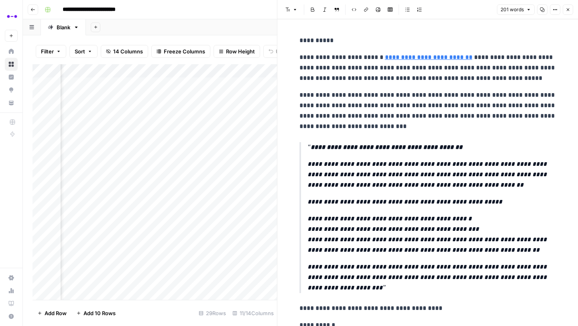
click at [541, 8] on icon "button" at bounding box center [542, 9] width 5 height 5
click at [569, 12] on icon "button" at bounding box center [568, 9] width 5 height 5
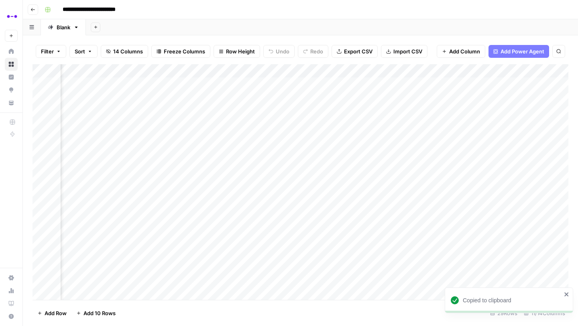
scroll to position [0, 70]
click at [474, 96] on div "Add Column" at bounding box center [301, 182] width 536 height 236
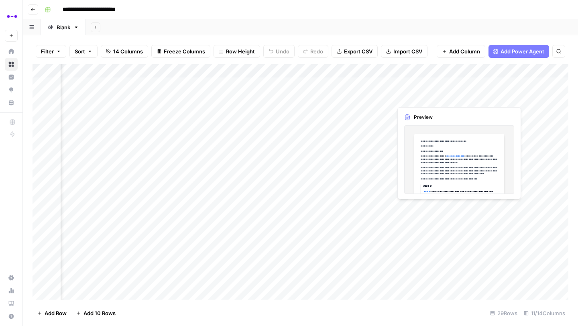
click at [474, 96] on div "Add Column" at bounding box center [301, 182] width 536 height 236
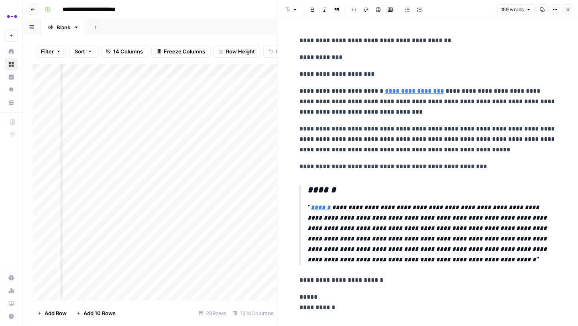
click at [543, 12] on button "Copy" at bounding box center [542, 9] width 10 height 10
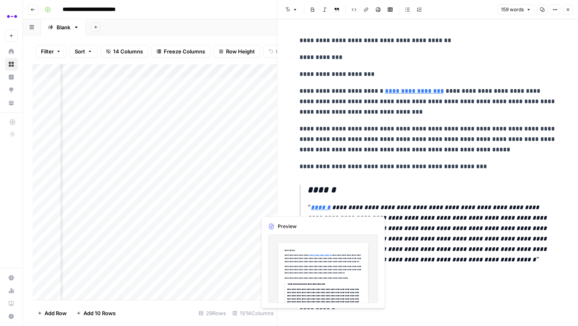
scroll to position [0, 282]
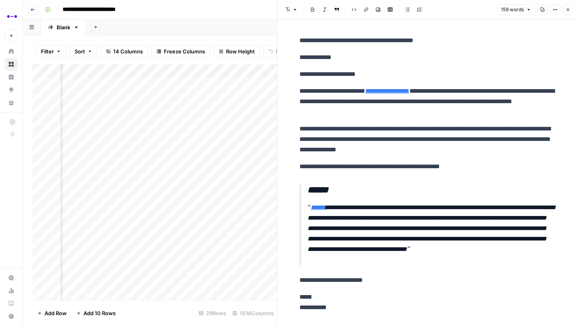
click at [255, 206] on div "Add Column" at bounding box center [155, 182] width 244 height 236
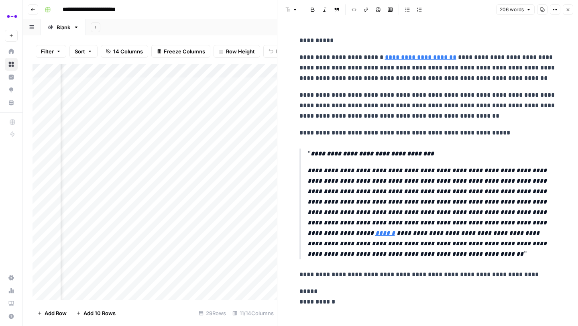
click at [542, 6] on button "Copy" at bounding box center [542, 9] width 10 height 10
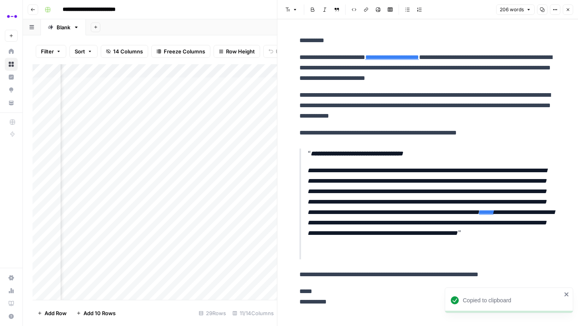
click at [569, 4] on button "Close" at bounding box center [568, 9] width 10 height 10
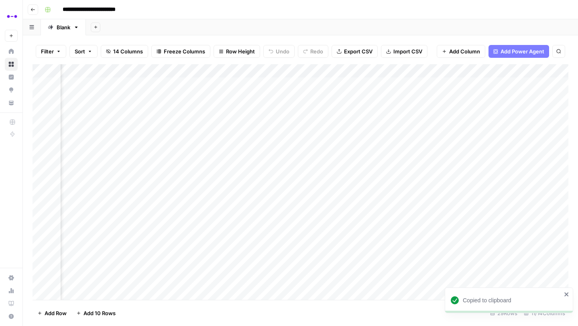
click at [185, 97] on div "Add Column" at bounding box center [301, 182] width 536 height 236
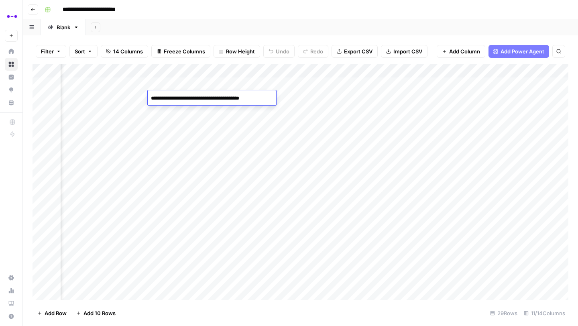
click at [283, 96] on div "Add Column" at bounding box center [301, 182] width 536 height 236
click at [203, 96] on div "Add Column" at bounding box center [301, 182] width 536 height 236
click at [210, 96] on div "Add Column" at bounding box center [301, 182] width 536 height 236
click at [210, 96] on textarea "**********" at bounding box center [212, 98] width 128 height 11
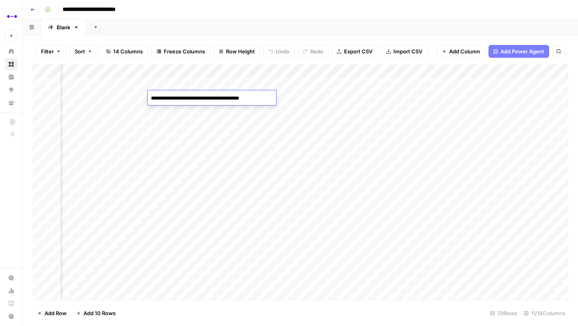
click at [198, 86] on div "Add Column" at bounding box center [301, 182] width 536 height 236
click at [85, 84] on div "Add Column" at bounding box center [301, 182] width 536 height 236
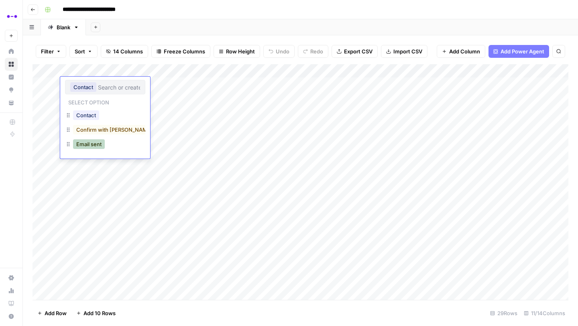
click at [99, 147] on button "Email sent" at bounding box center [89, 144] width 32 height 10
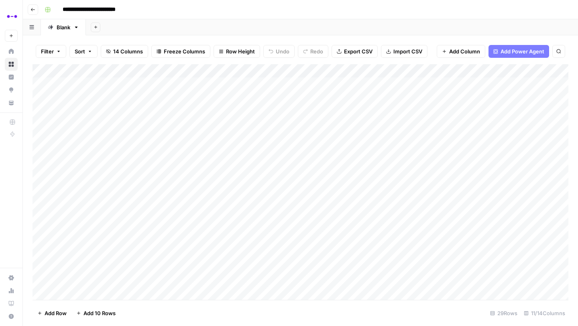
click at [81, 98] on div "Add Column" at bounding box center [301, 182] width 536 height 236
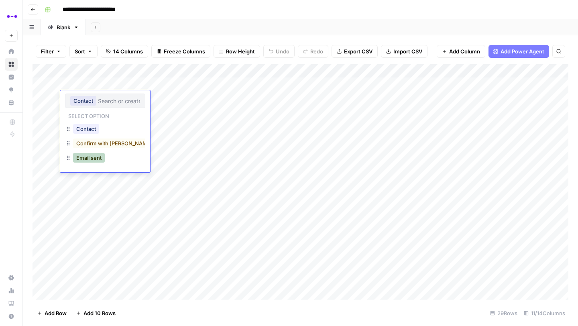
click at [93, 159] on button "Email sent" at bounding box center [89, 158] width 32 height 10
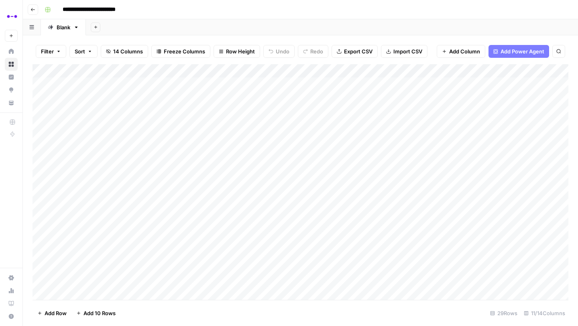
click at [82, 208] on div "Add Column" at bounding box center [301, 182] width 536 height 236
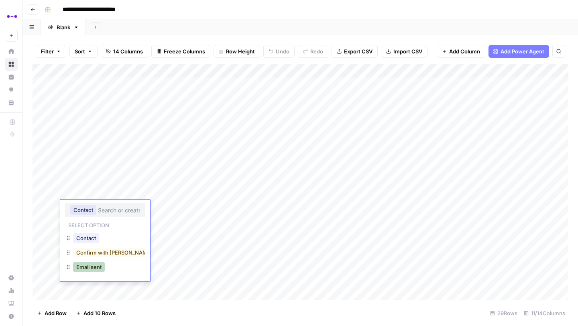
click at [98, 265] on button "Email sent" at bounding box center [89, 267] width 32 height 10
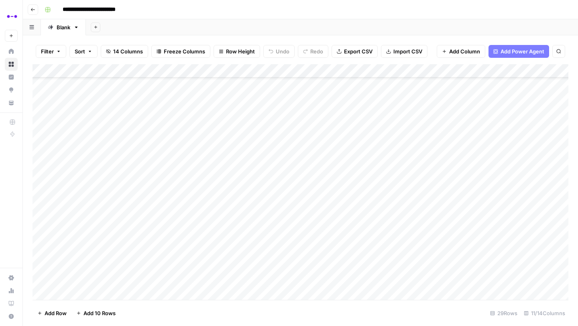
scroll to position [42, 0]
click at [189, 110] on div "Add Column" at bounding box center [301, 182] width 536 height 236
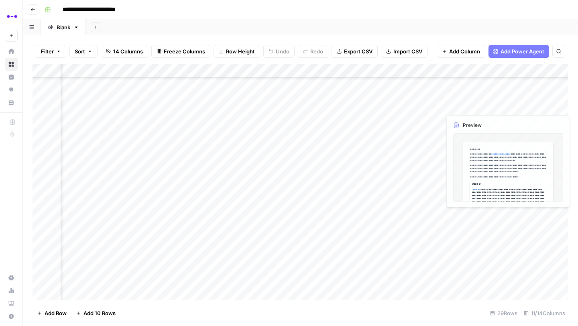
scroll to position [47, 68]
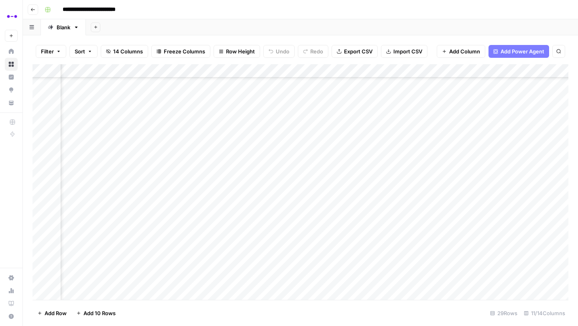
click at [238, 106] on div "Add Column" at bounding box center [301, 182] width 536 height 236
click at [42, 105] on div "Add Column" at bounding box center [301, 182] width 536 height 236
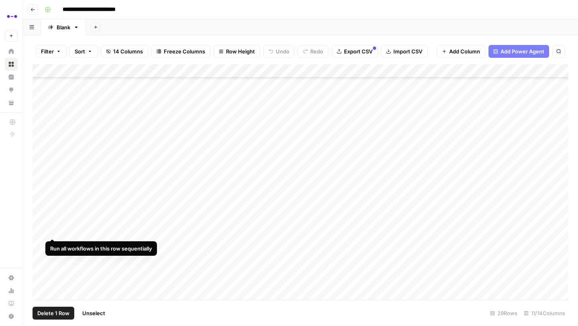
click at [41, 232] on div "Add Column" at bounding box center [301, 182] width 536 height 236
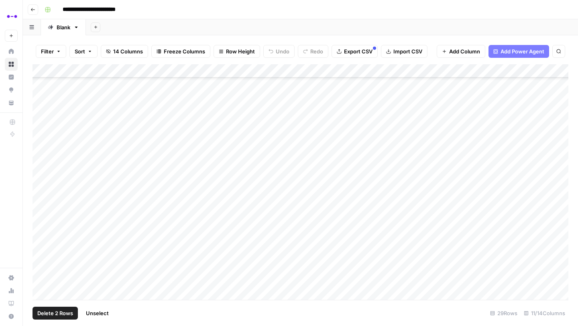
scroll to position [187, 0]
click at [42, 236] on div "Add Column" at bounding box center [301, 182] width 536 height 236
click at [66, 312] on span "Delete 3 Rows" at bounding box center [55, 313] width 36 height 8
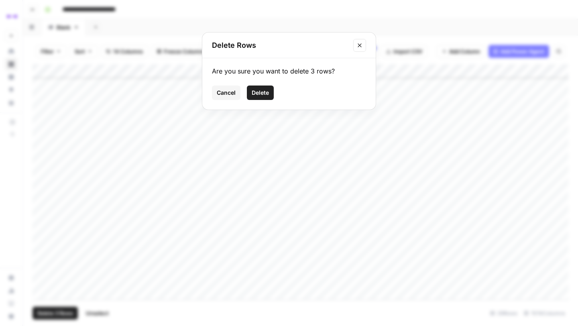
click at [258, 90] on span "Delete" at bounding box center [260, 93] width 17 height 8
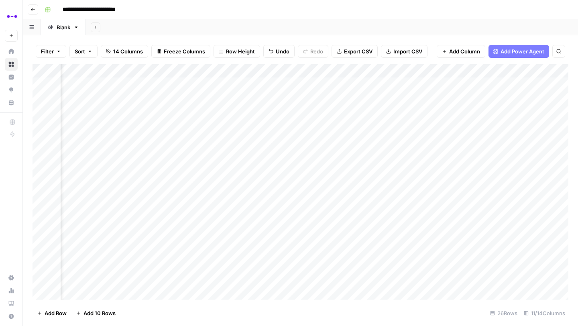
scroll to position [0, 212]
click at [359, 125] on div "Add Column" at bounding box center [301, 182] width 536 height 236
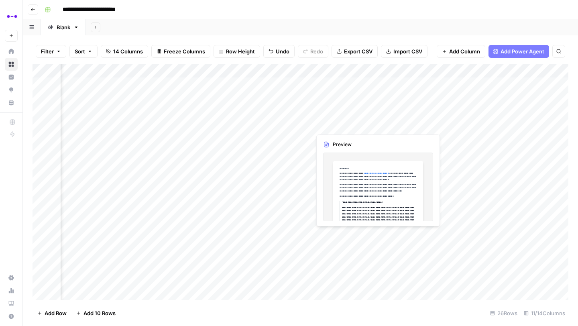
click at [359, 125] on div "Add Column" at bounding box center [301, 182] width 536 height 236
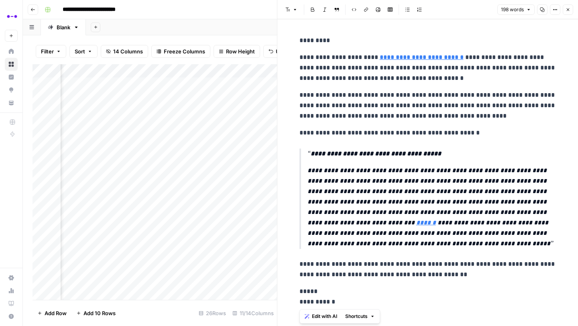
drag, startPoint x: 300, startPoint y: 41, endPoint x: 390, endPoint y: 315, distance: 288.9
click at [390, 315] on div "**********" at bounding box center [428, 177] width 267 height 317
copy div "**********"
click at [569, 9] on icon "button" at bounding box center [568, 9] width 5 height 5
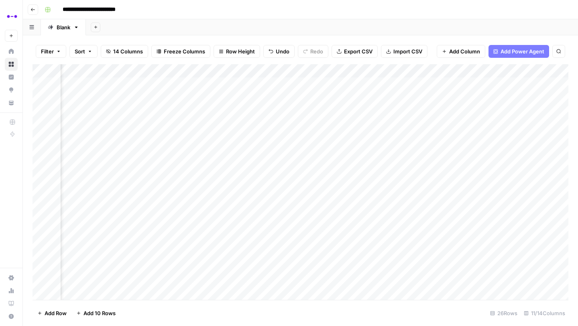
click at [259, 122] on div "Add Column" at bounding box center [301, 182] width 536 height 236
click at [79, 123] on div "Add Column" at bounding box center [301, 182] width 536 height 236
click at [102, 71] on div "Add Column" at bounding box center [301, 182] width 536 height 236
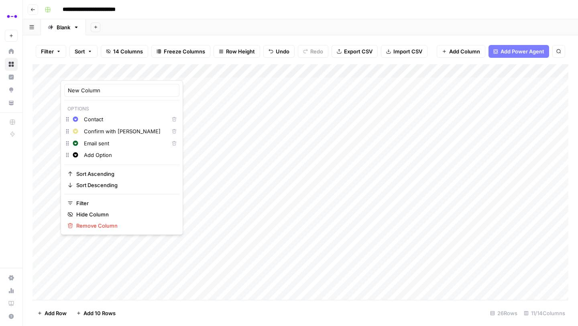
click at [98, 154] on input "Add Option" at bounding box center [130, 155] width 92 height 8
drag, startPoint x: 115, startPoint y: 154, endPoint x: 83, endPoint y: 153, distance: 32.1
click at [83, 153] on div "Add Option" at bounding box center [130, 155] width 96 height 9
type input "_"
type input "Email in draft"
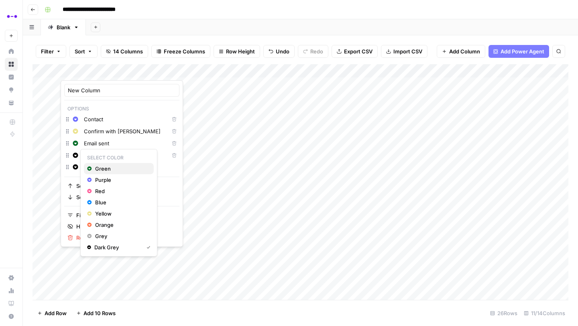
click at [105, 165] on span "Green" at bounding box center [121, 169] width 52 height 8
click at [78, 155] on icon "button" at bounding box center [75, 155] width 5 height 5
click at [96, 224] on span "Orange" at bounding box center [121, 225] width 52 height 8
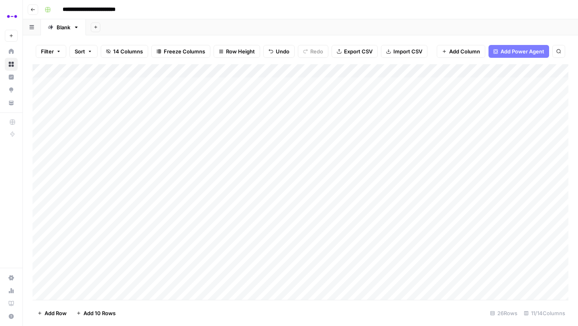
click at [176, 26] on div "Add Sheet" at bounding box center [332, 27] width 492 height 16
click at [191, 14] on div "**********" at bounding box center [305, 9] width 529 height 13
click at [80, 84] on div "Add Column" at bounding box center [301, 182] width 536 height 236
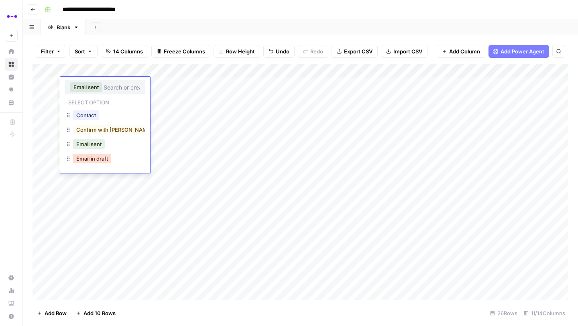
click at [88, 158] on button "Email in draft" at bounding box center [92, 159] width 38 height 10
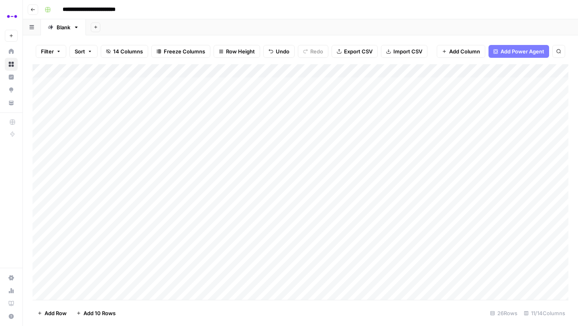
click at [84, 97] on div "Add Column" at bounding box center [301, 182] width 536 height 236
click at [84, 94] on div "Add Column" at bounding box center [301, 182] width 536 height 236
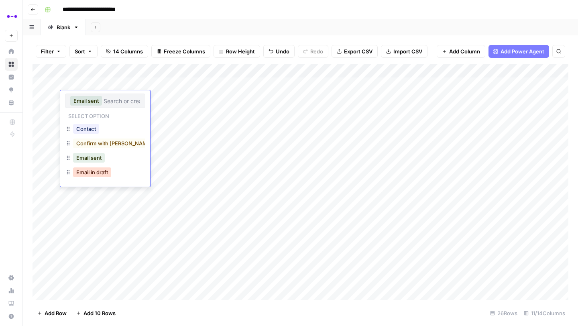
click at [91, 175] on button "Email in draft" at bounding box center [92, 172] width 38 height 10
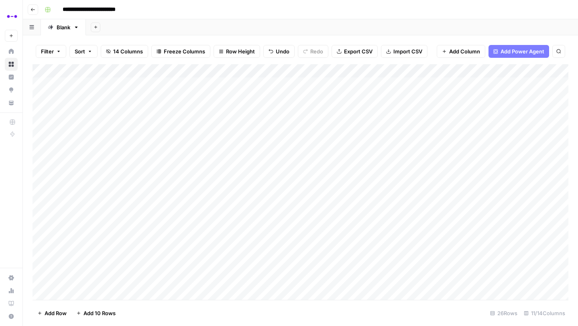
click at [87, 194] on div "Add Column" at bounding box center [301, 182] width 536 height 236
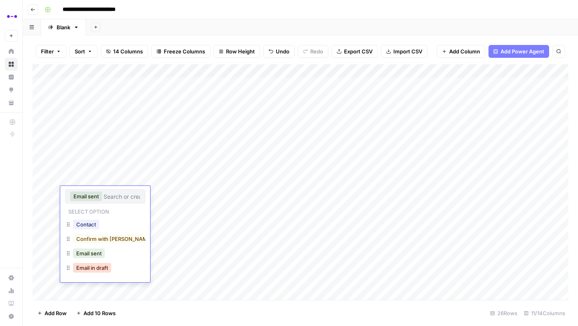
click at [94, 266] on button "Email in draft" at bounding box center [92, 268] width 38 height 10
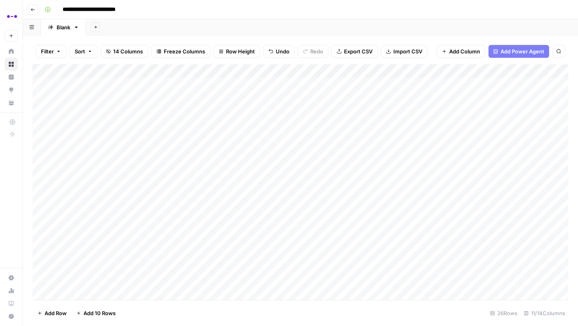
click at [84, 126] on div "Add Column" at bounding box center [301, 182] width 536 height 236
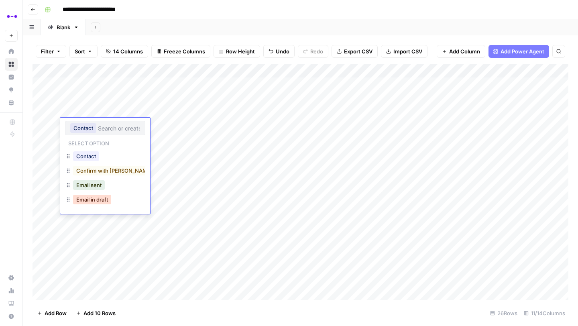
click at [90, 201] on button "Email in draft" at bounding box center [92, 200] width 38 height 10
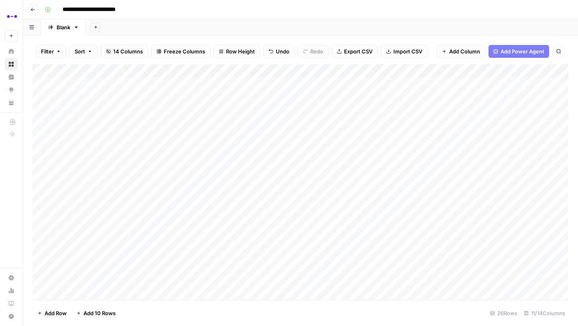
click at [31, 8] on icon "button" at bounding box center [33, 9] width 5 height 5
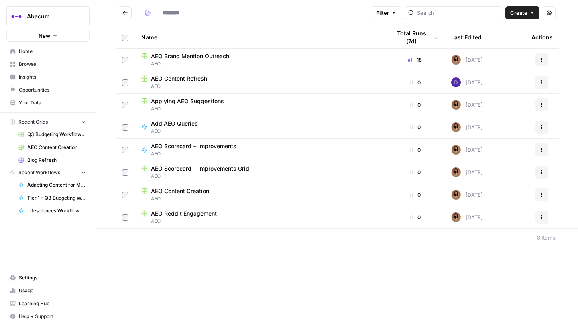
type input "***"
click at [36, 91] on span "Opportunities" at bounding box center [52, 89] width 67 height 7
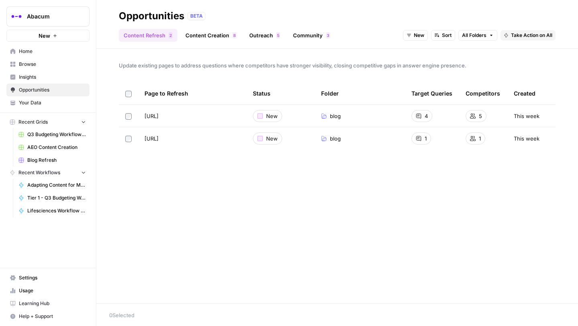
click at [269, 33] on link "Outreach 5" at bounding box center [264, 35] width 41 height 13
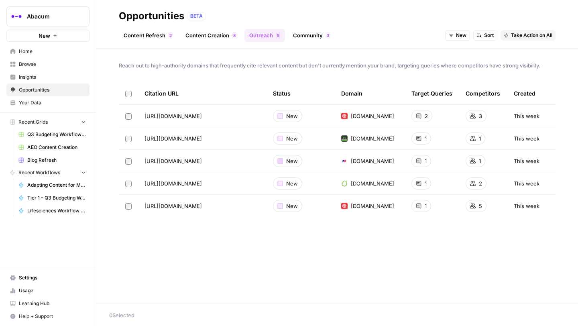
click at [281, 161] on div at bounding box center [280, 161] width 6 height 6
click at [528, 37] on span "Take Action on All" at bounding box center [531, 35] width 41 height 7
click at [530, 66] on span "Add to Existing Grid" at bounding box center [540, 64] width 48 height 8
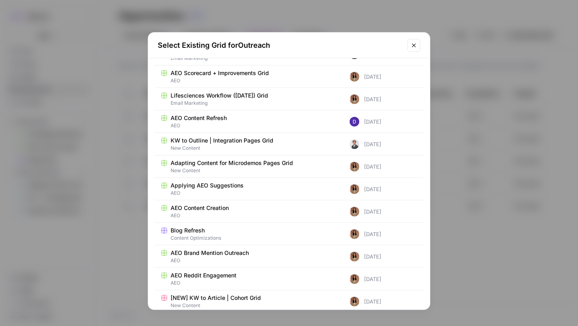
scroll to position [222, 0]
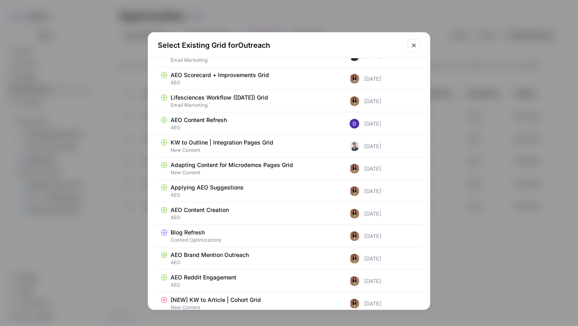
click at [224, 260] on span "AEO" at bounding box center [249, 262] width 176 height 7
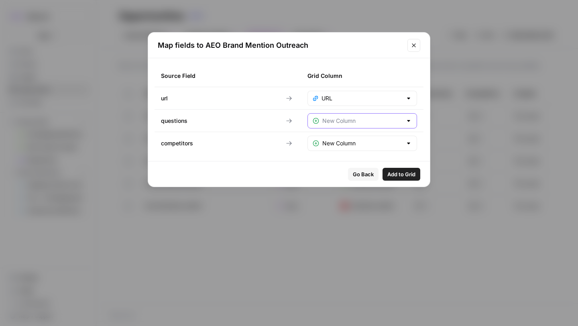
click at [354, 122] on input "text" at bounding box center [362, 121] width 80 height 8
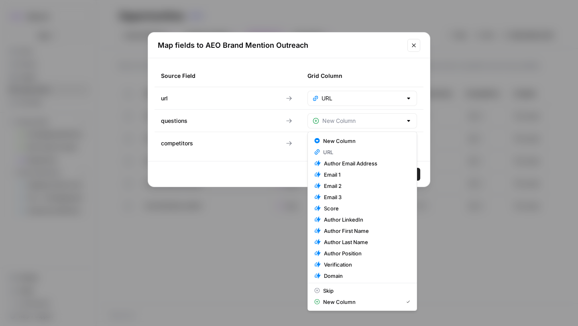
type input "New Column"
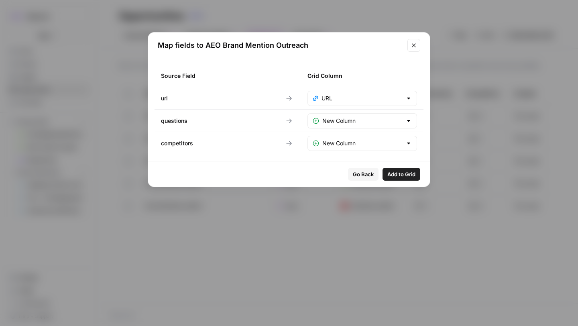
click at [251, 59] on div "Source Field Grid Column url URL questions New Column competitors New Column" at bounding box center [289, 109] width 282 height 103
click at [410, 119] on div at bounding box center [408, 121] width 6 height 8
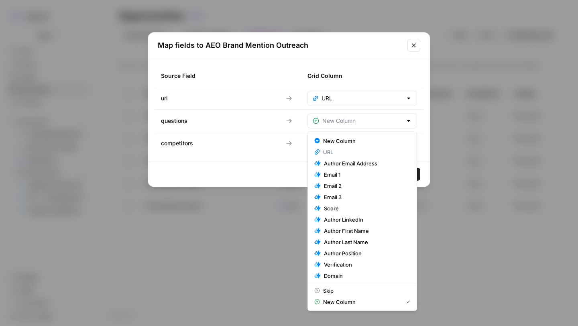
click at [228, 156] on div "Source Field Grid Column url URL questions competitors New Column" at bounding box center [289, 109] width 282 height 103
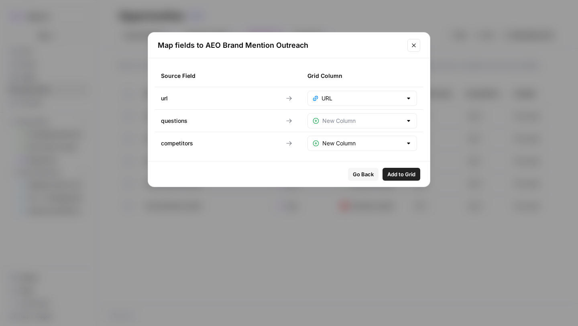
click at [411, 173] on span "Add to Grid" at bounding box center [401, 174] width 28 height 8
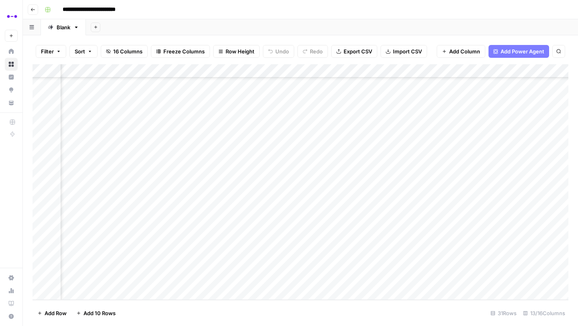
scroll to position [214, 0]
click at [387, 66] on div "Add Column" at bounding box center [301, 182] width 536 height 236
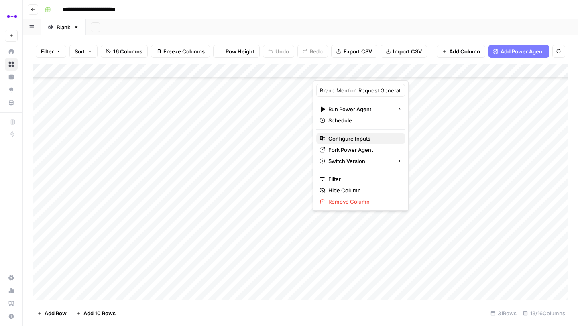
click at [354, 137] on span "Configure Inputs" at bounding box center [363, 138] width 70 height 8
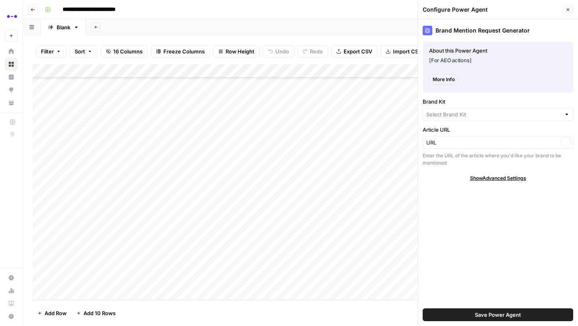
type input "Abacum"
click at [447, 79] on span "More Info" at bounding box center [444, 79] width 22 height 7
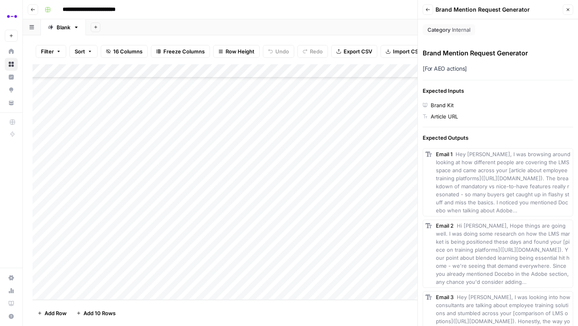
click at [426, 8] on icon "button" at bounding box center [428, 9] width 5 height 5
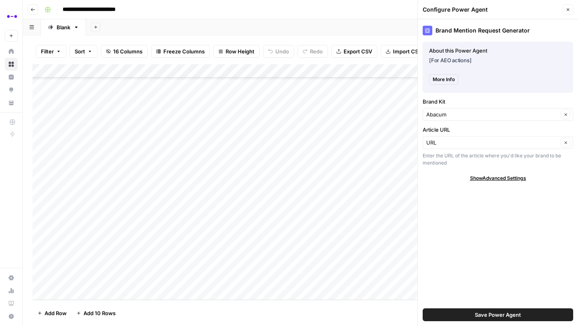
click at [571, 6] on button "Close" at bounding box center [568, 9] width 10 height 10
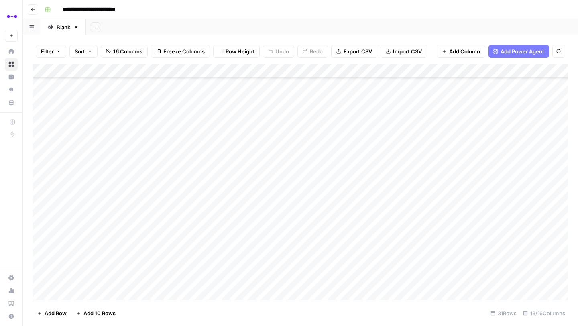
click at [43, 225] on div "Add Column" at bounding box center [301, 182] width 536 height 236
click at [43, 279] on div "Add Column" at bounding box center [301, 182] width 536 height 236
click at [51, 312] on span "Delete 2 Rows" at bounding box center [55, 313] width 36 height 8
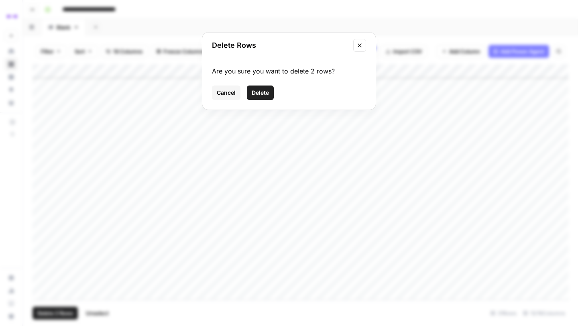
click at [266, 92] on span "Delete" at bounding box center [260, 93] width 17 height 8
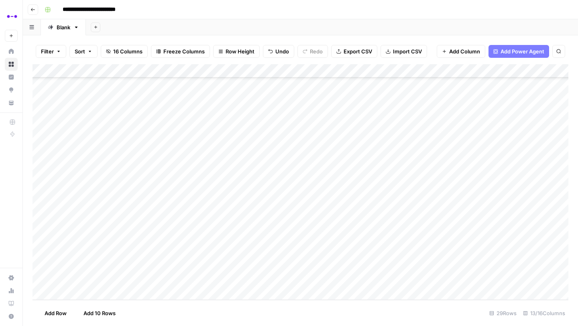
scroll to position [187, 0]
click at [173, 281] on div "Add Column" at bounding box center [301, 182] width 536 height 236
click at [305, 251] on div "Add Column" at bounding box center [301, 182] width 536 height 236
click at [306, 268] on div "Add Column" at bounding box center [301, 182] width 536 height 236
click at [304, 279] on div "Add Column" at bounding box center [301, 182] width 536 height 236
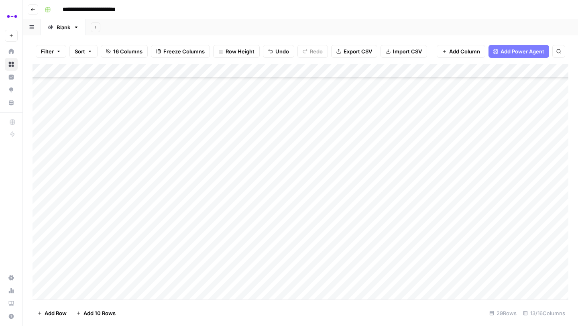
click at [91, 265] on div "Add Column" at bounding box center [301, 182] width 536 height 236
click at [92, 297] on button "Contact" at bounding box center [86, 297] width 26 height 10
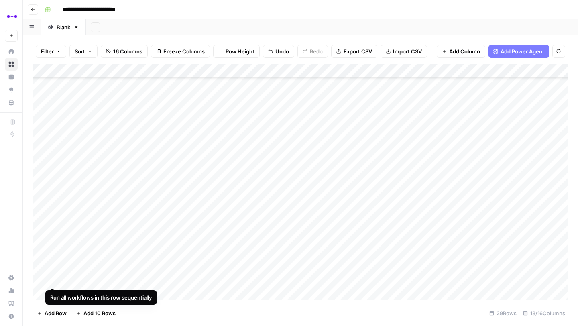
click at [41, 279] on div "Add Column" at bounding box center [301, 182] width 536 height 236
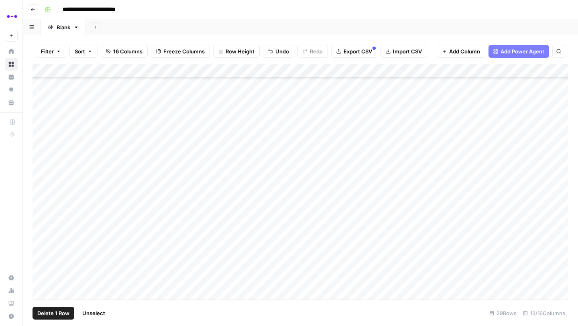
click at [56, 310] on span "Delete 1 Row" at bounding box center [53, 313] width 32 height 8
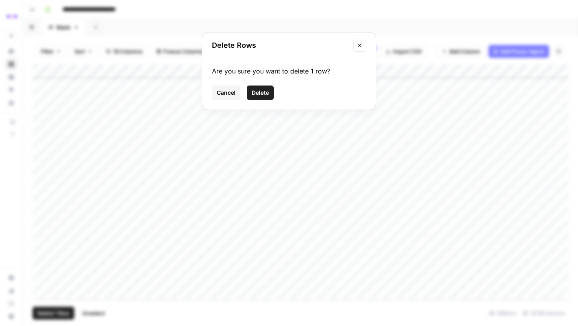
click at [254, 93] on span "Delete" at bounding box center [260, 93] width 17 height 8
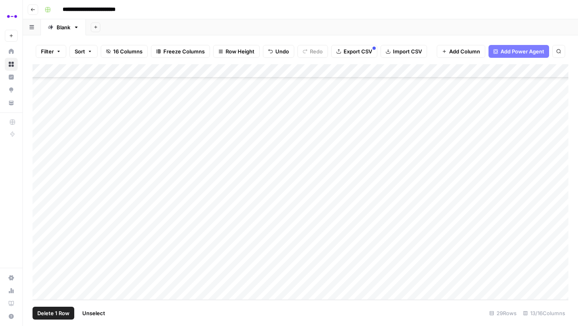
scroll to position [173, 0]
click at [162, 267] on div "Add Column" at bounding box center [301, 182] width 536 height 236
click at [81, 265] on div "Add Column" at bounding box center [301, 182] width 536 height 236
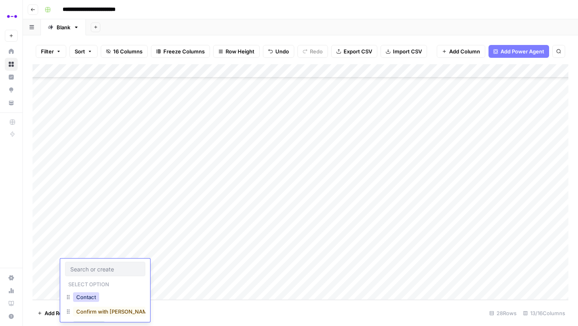
click at [88, 295] on button "Contact" at bounding box center [86, 297] width 26 height 10
click at [303, 206] on div "Add Column" at bounding box center [301, 182] width 536 height 236
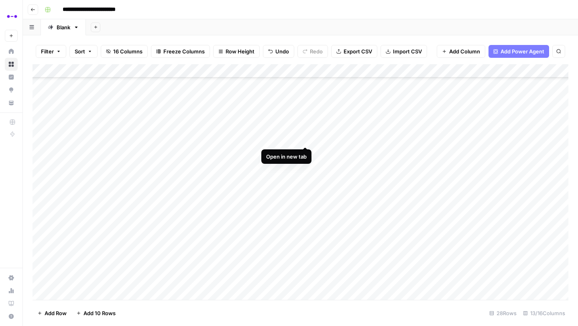
click at [305, 137] on div "Add Column" at bounding box center [301, 182] width 536 height 236
click at [475, 138] on div "Add Column" at bounding box center [301, 182] width 536 height 236
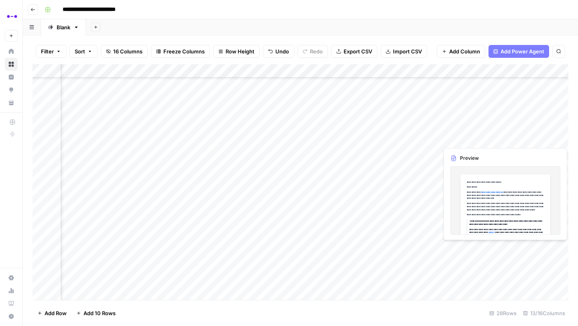
click at [479, 138] on div "Add Column" at bounding box center [301, 182] width 536 height 236
click at [479, 138] on div at bounding box center [474, 138] width 73 height 15
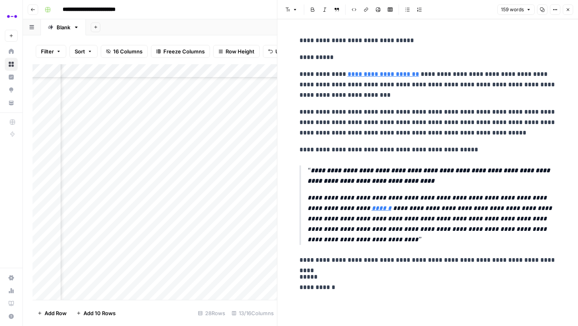
click at [542, 12] on icon "button" at bounding box center [542, 10] width 4 height 4
click at [566, 8] on icon "button" at bounding box center [568, 9] width 5 height 5
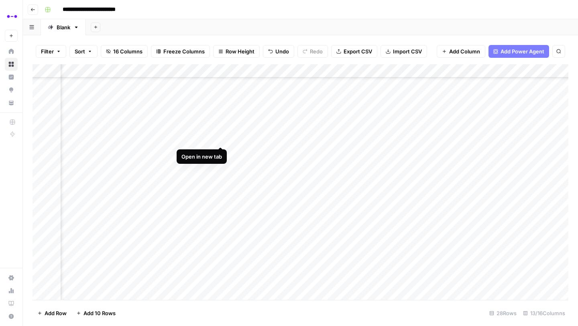
click at [221, 139] on div "Add Column" at bounding box center [301, 182] width 536 height 236
click at [373, 138] on div "Add Column" at bounding box center [301, 182] width 536 height 236
click at [86, 137] on div "Add Column" at bounding box center [301, 182] width 536 height 236
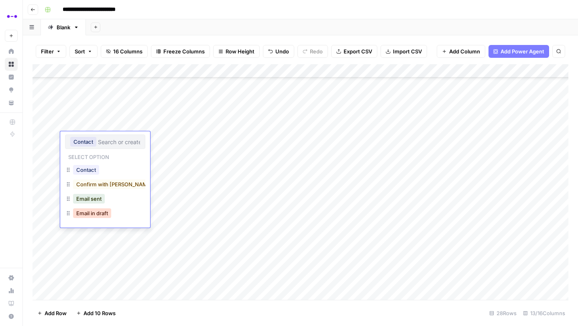
click at [94, 214] on button "Email in draft" at bounding box center [92, 213] width 38 height 10
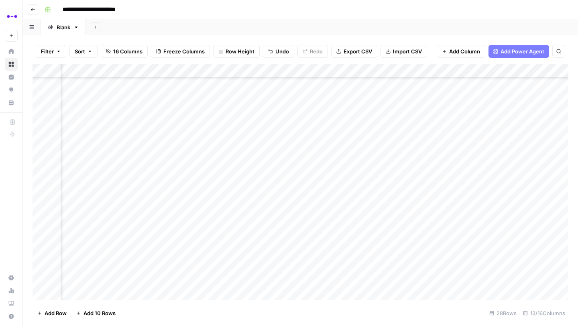
scroll to position [120, 0]
click at [226, 113] on div "Add Column" at bounding box center [301, 182] width 536 height 236
click at [304, 112] on div "Add Column" at bounding box center [301, 182] width 536 height 236
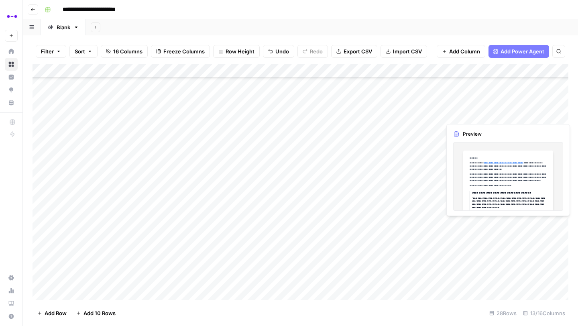
click at [540, 115] on div "Add Column" at bounding box center [301, 182] width 536 height 236
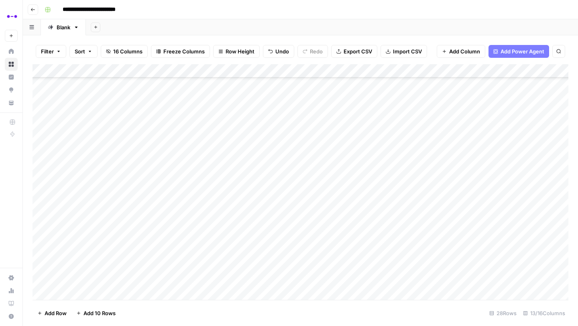
scroll to position [73, 0]
click at [86, 160] on div "Add Column" at bounding box center [301, 182] width 536 height 236
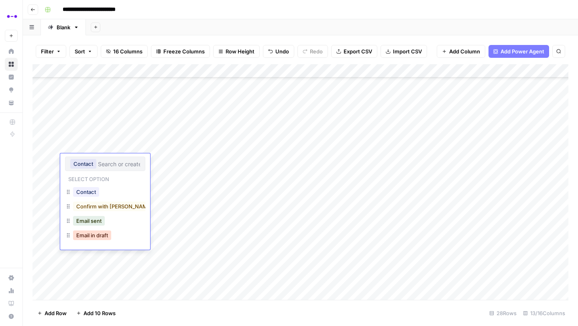
click at [90, 238] on button "Email in draft" at bounding box center [92, 235] width 38 height 10
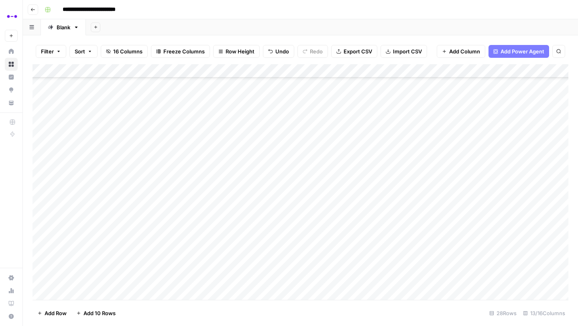
scroll to position [0, 0]
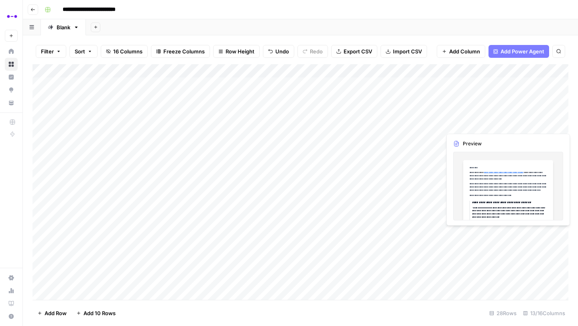
click at [540, 231] on div "Add Column" at bounding box center [301, 182] width 536 height 236
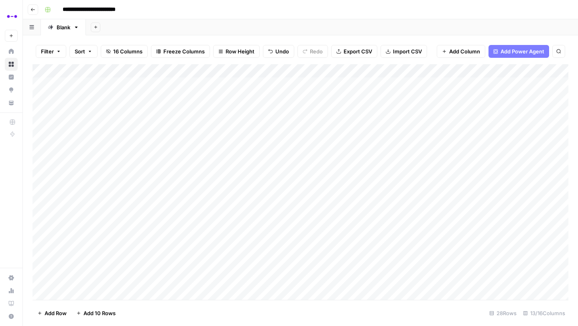
click at [466, 236] on div "Add Column" at bounding box center [301, 182] width 536 height 236
click at [175, 15] on div "**********" at bounding box center [305, 9] width 529 height 13
click at [371, 265] on div "Add Column" at bounding box center [301, 182] width 536 height 236
click at [371, 279] on div "Add Column" at bounding box center [301, 182] width 536 height 236
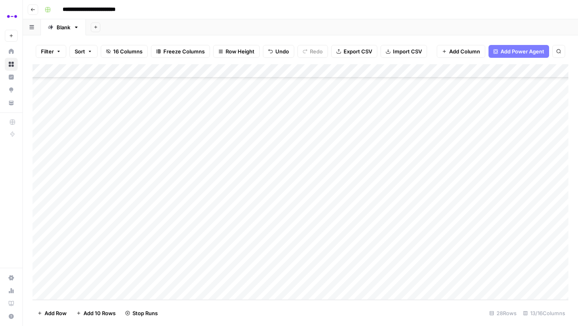
scroll to position [0, 0]
